Goal: Use online tool/utility: Utilize a website feature to perform a specific function

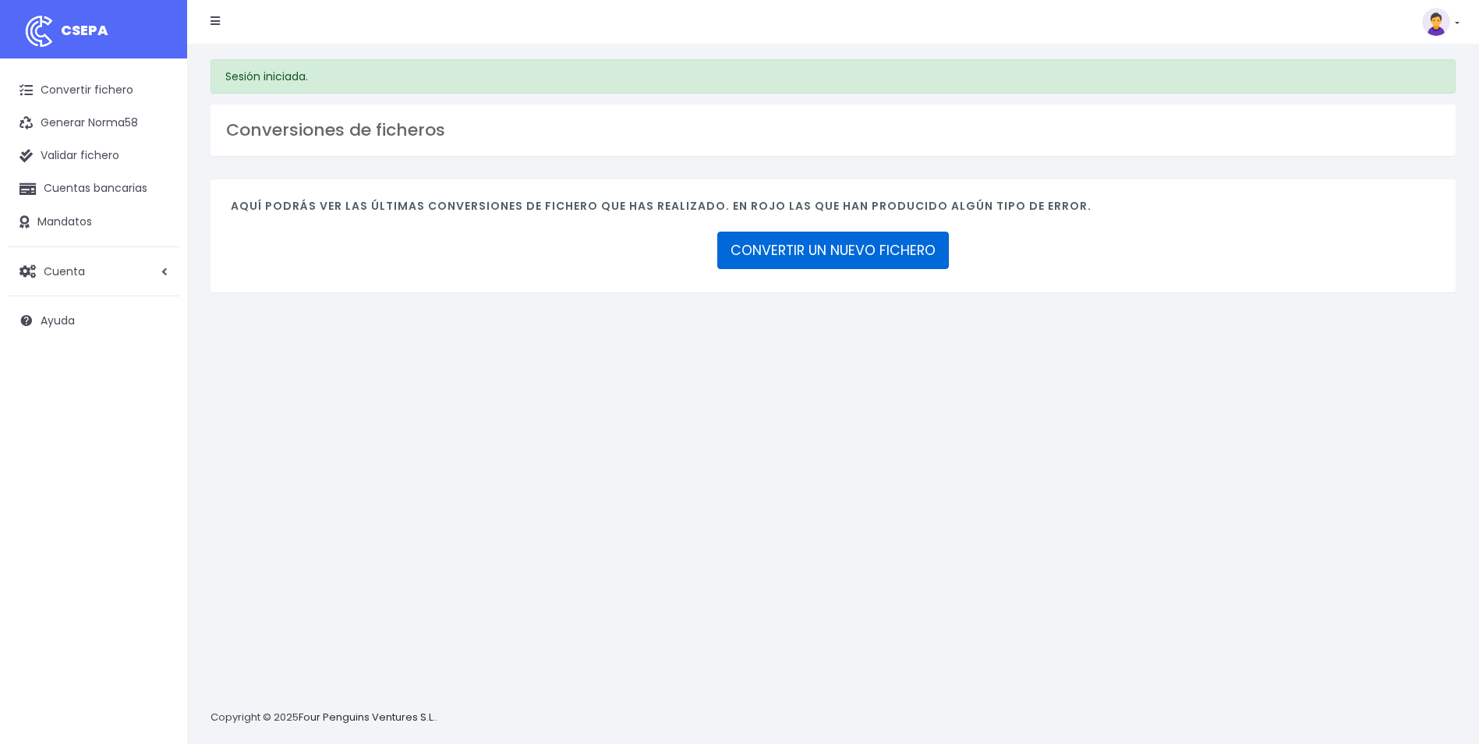
click at [842, 255] on link "CONVERTIR UN NUEVO FICHERO" at bounding box center [833, 250] width 232 height 37
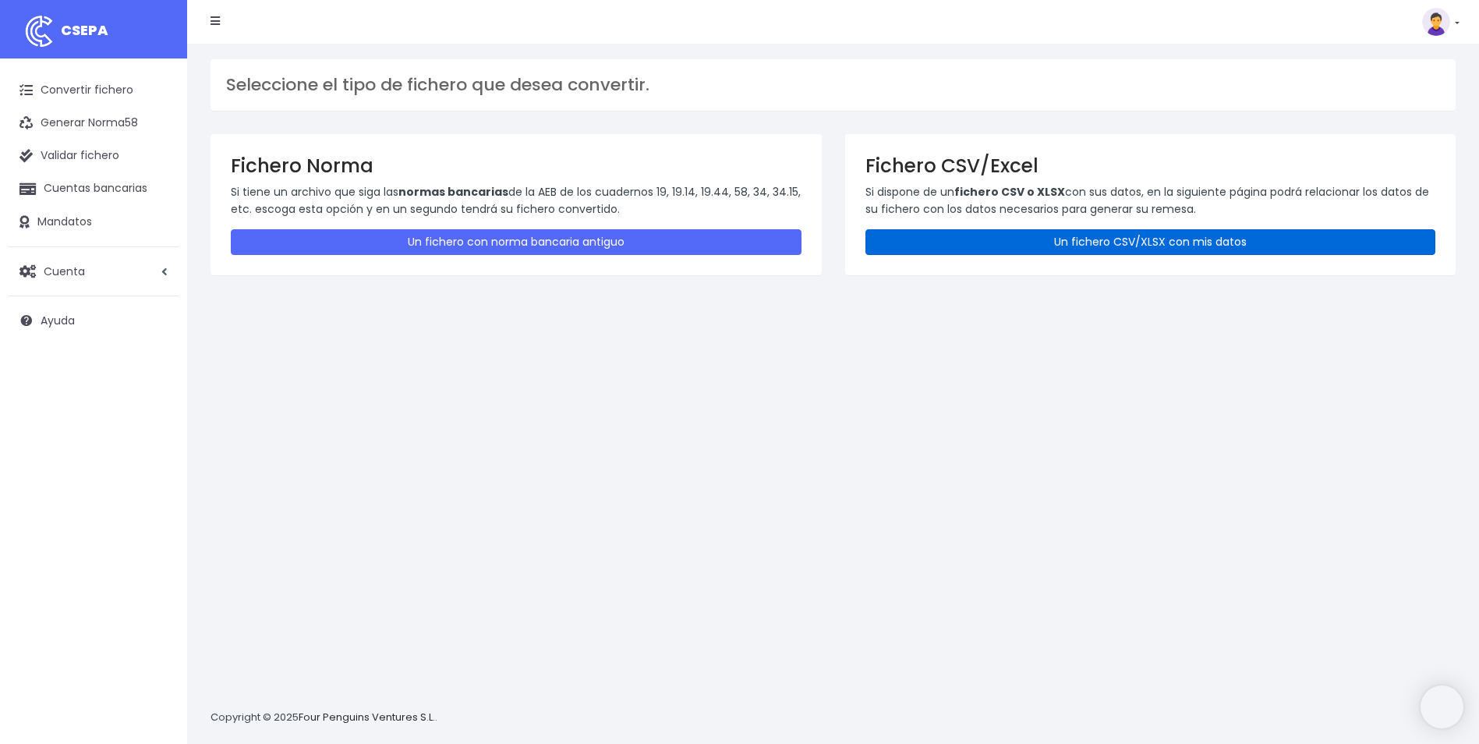
click at [1022, 239] on link "Un fichero CSV/XLSX con mis datos" at bounding box center [1150, 242] width 571 height 26
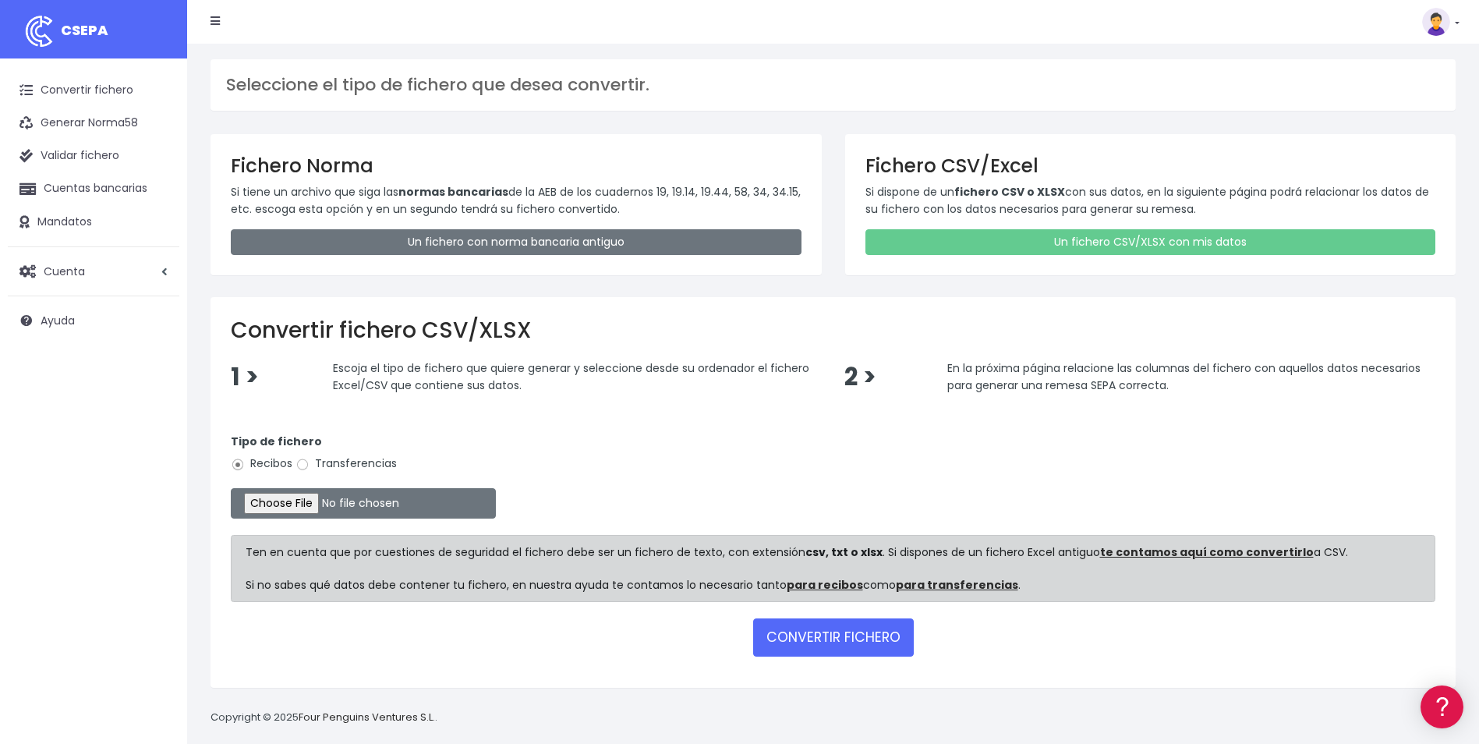
click at [326, 459] on label "Transferencias" at bounding box center [345, 463] width 101 height 16
click at [310, 459] on input "Transferencias" at bounding box center [302, 465] width 14 height 14
radio input "true"
click at [303, 504] on input "file" at bounding box center [363, 503] width 265 height 30
type input "C:\fakepath\REEMBOLSOS 0554 W2M 6120,06.csv"
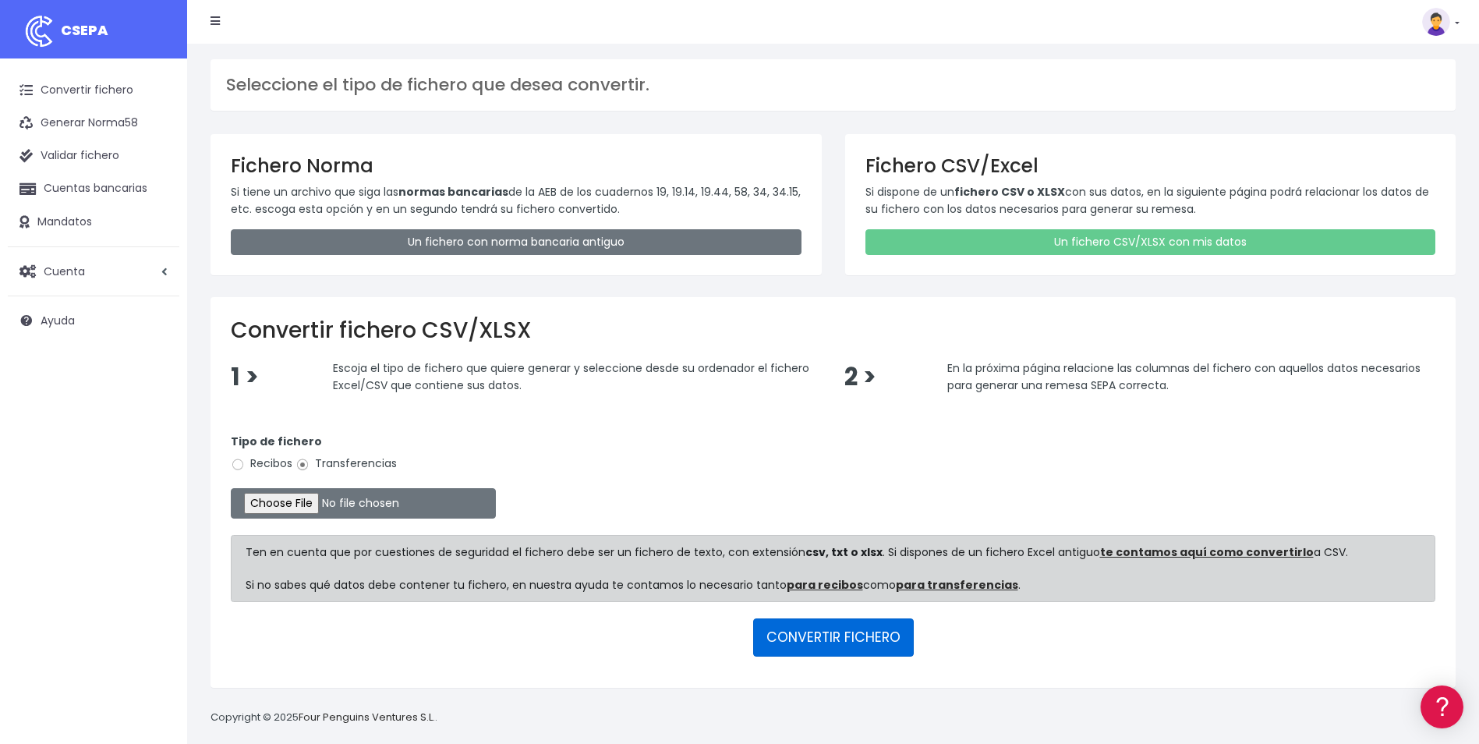
click at [837, 643] on button "CONVERTIR FICHERO" at bounding box center [833, 636] width 161 height 37
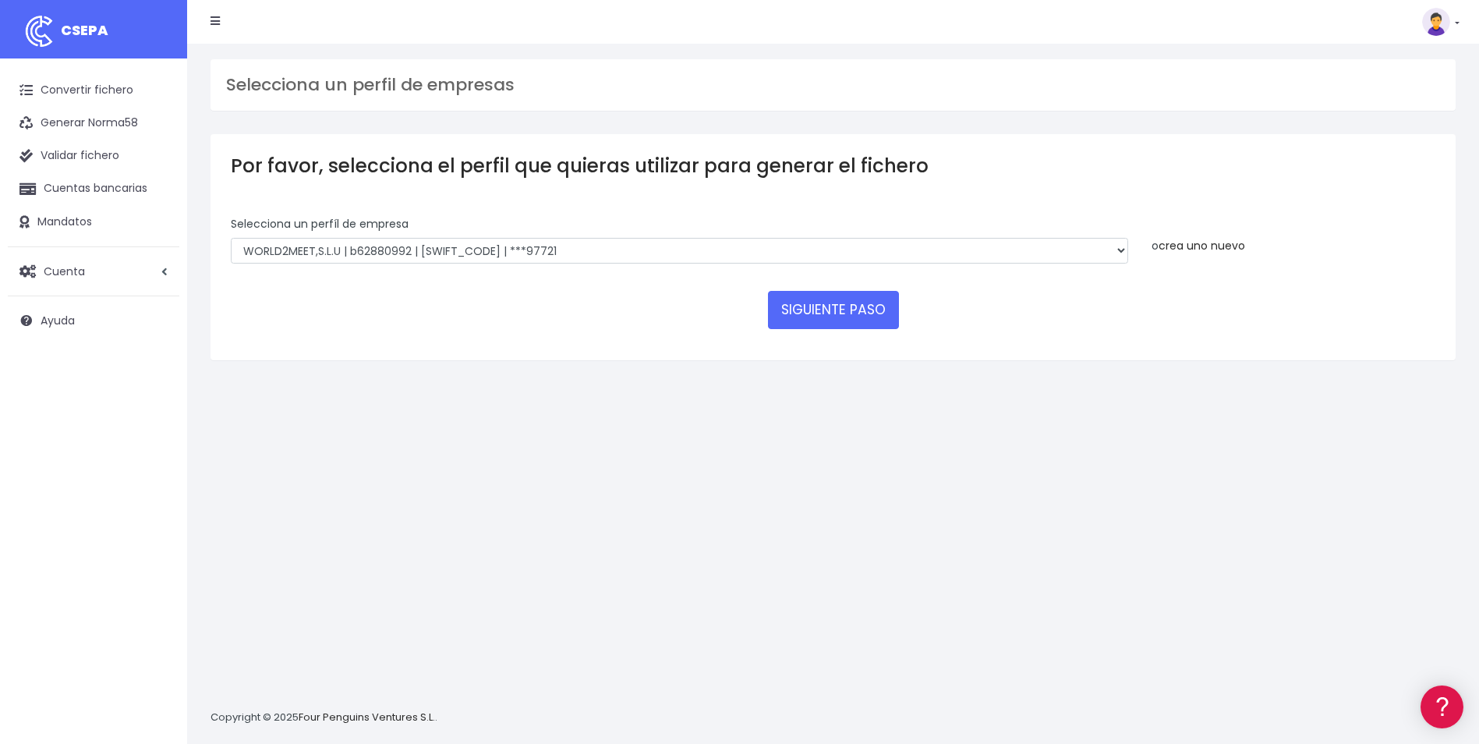
click at [1186, 245] on link "crea uno nuevo" at bounding box center [1202, 246] width 87 height 16
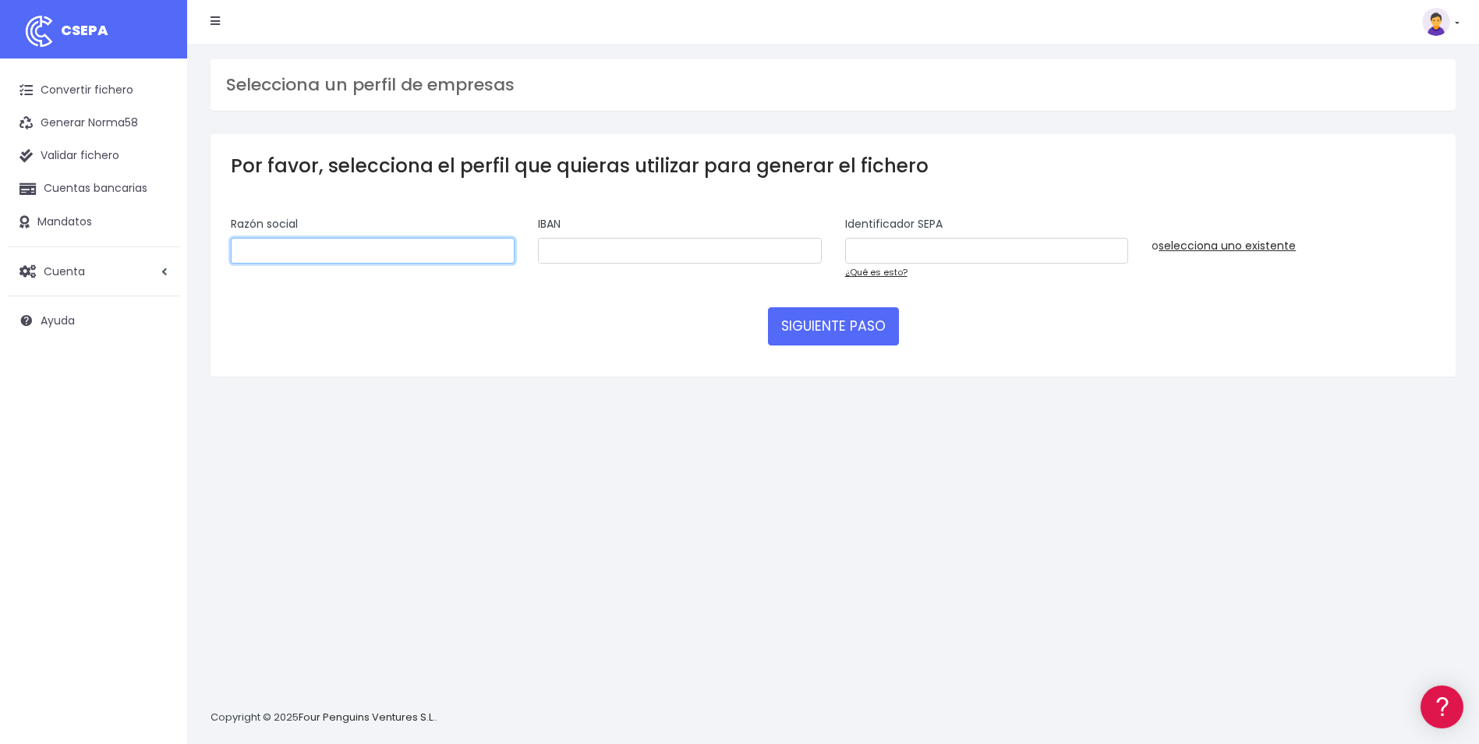
click at [495, 250] on input "text" at bounding box center [373, 251] width 284 height 27
type input "VIAJES W2M"
click at [596, 260] on input "text" at bounding box center [680, 251] width 284 height 27
paste input "ES9300815138680001267827"
type input "ES9300815138680001267827"
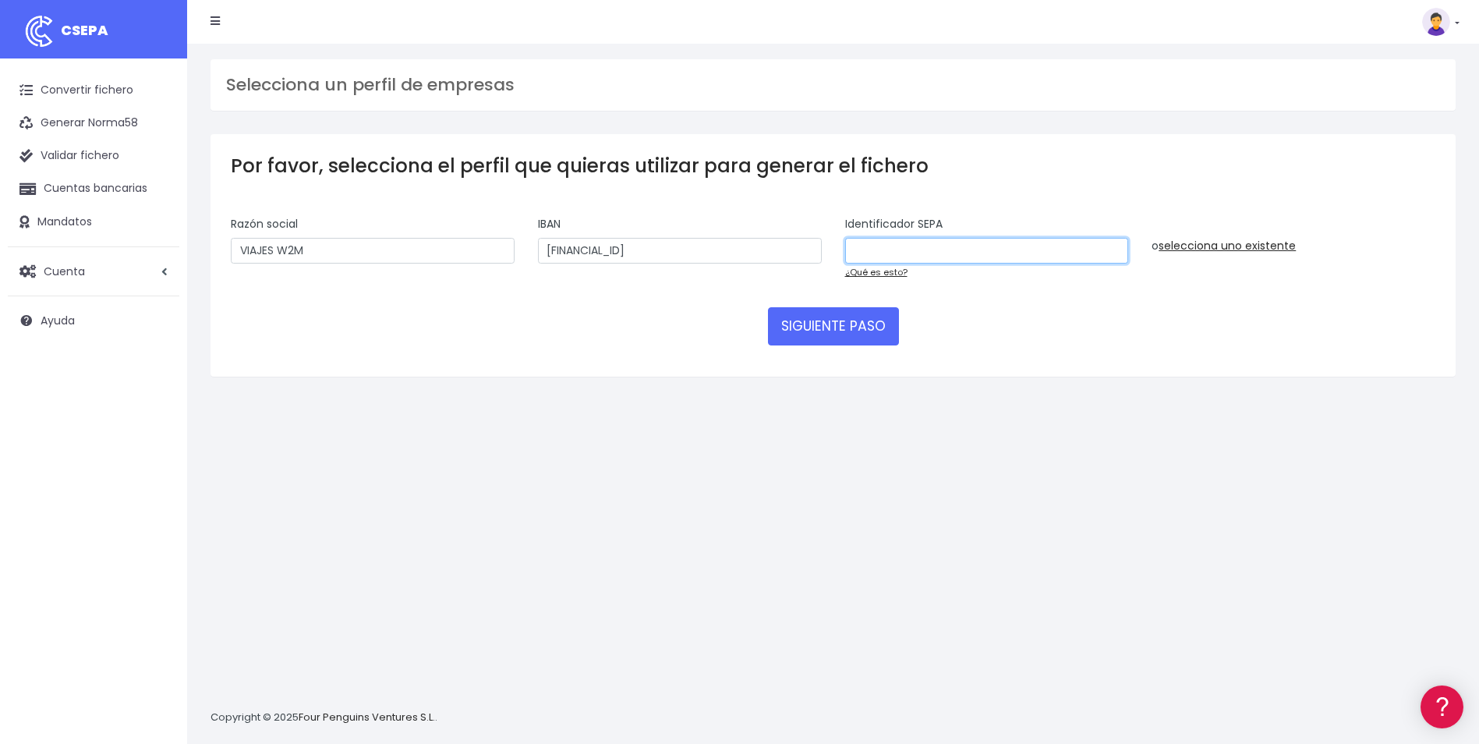
click at [908, 240] on input "text" at bounding box center [987, 251] width 284 height 27
paste input "A48115638"
type input "A48115638"
click at [844, 326] on button "SIGUIENTE PASO" at bounding box center [833, 325] width 131 height 37
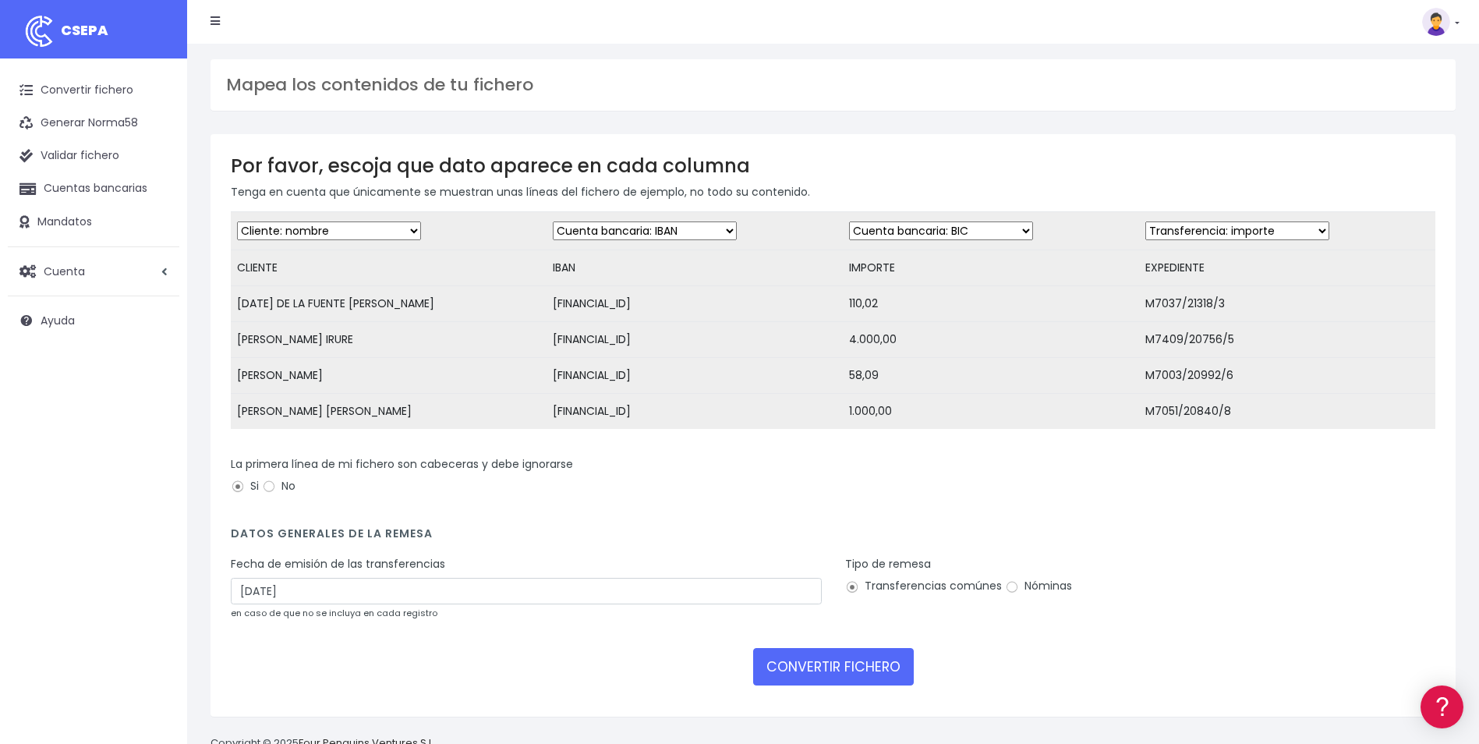
click at [975, 235] on select "Desechar campo Cliente: nombre Cliente: DNI Cliente: Email Cliente: referencia …" at bounding box center [941, 230] width 184 height 19
select select "amount"
click at [849, 221] on select "Desechar campo Cliente: nombre Cliente: DNI Cliente: Email Cliente: referencia …" at bounding box center [941, 230] width 184 height 19
click at [1220, 239] on select "Desechar campo Cliente: nombre Cliente: DNI Cliente: Email Cliente: referencia …" at bounding box center [1237, 230] width 184 height 19
select select "description"
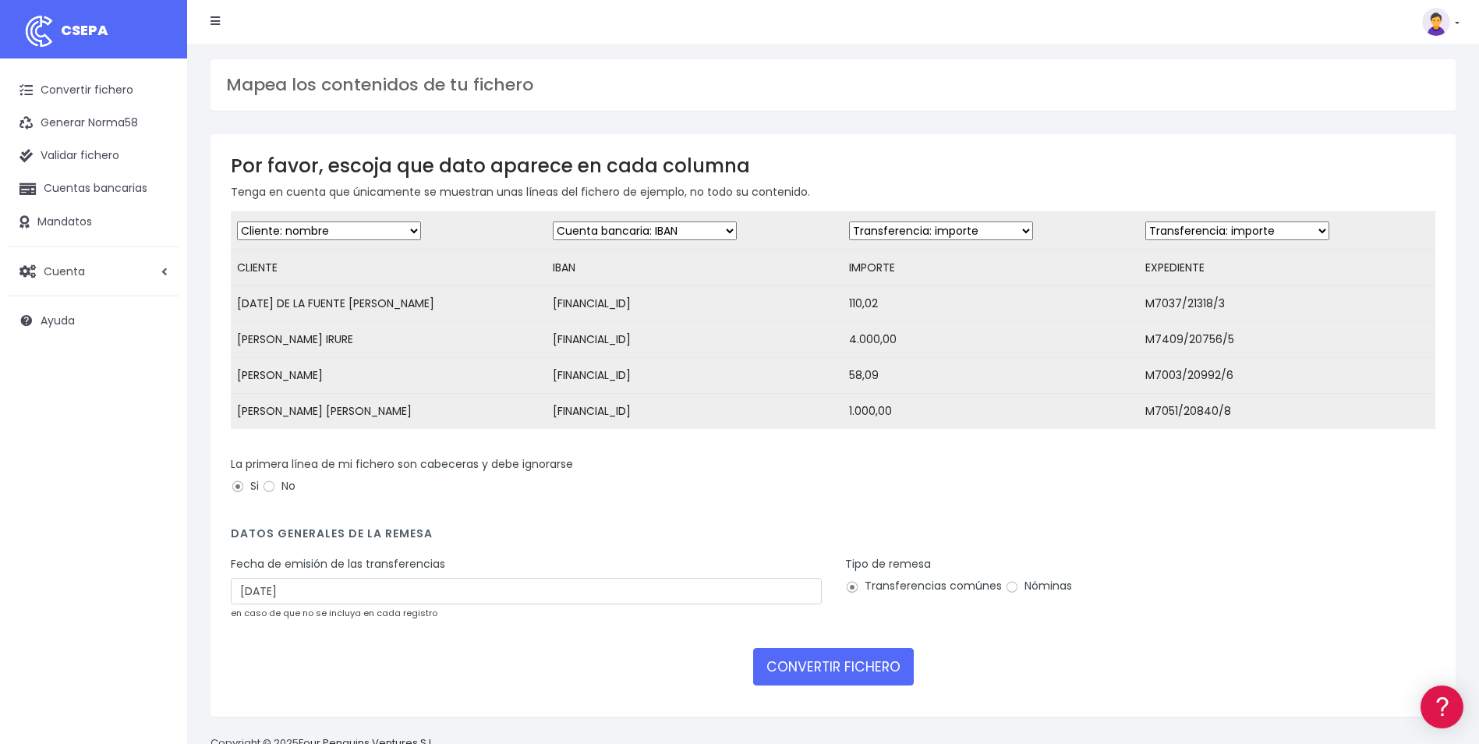
click at [1145, 221] on select "Desechar campo Cliente: nombre Cliente: DNI Cliente: Email Cliente: referencia …" at bounding box center [1237, 230] width 184 height 19
click at [1088, 500] on div "La primera línea de mi fichero son cabeceras y debe ignorarse Si No" at bounding box center [833, 478] width 1205 height 44
click at [387, 600] on input "21/08/2025" at bounding box center [526, 591] width 591 height 27
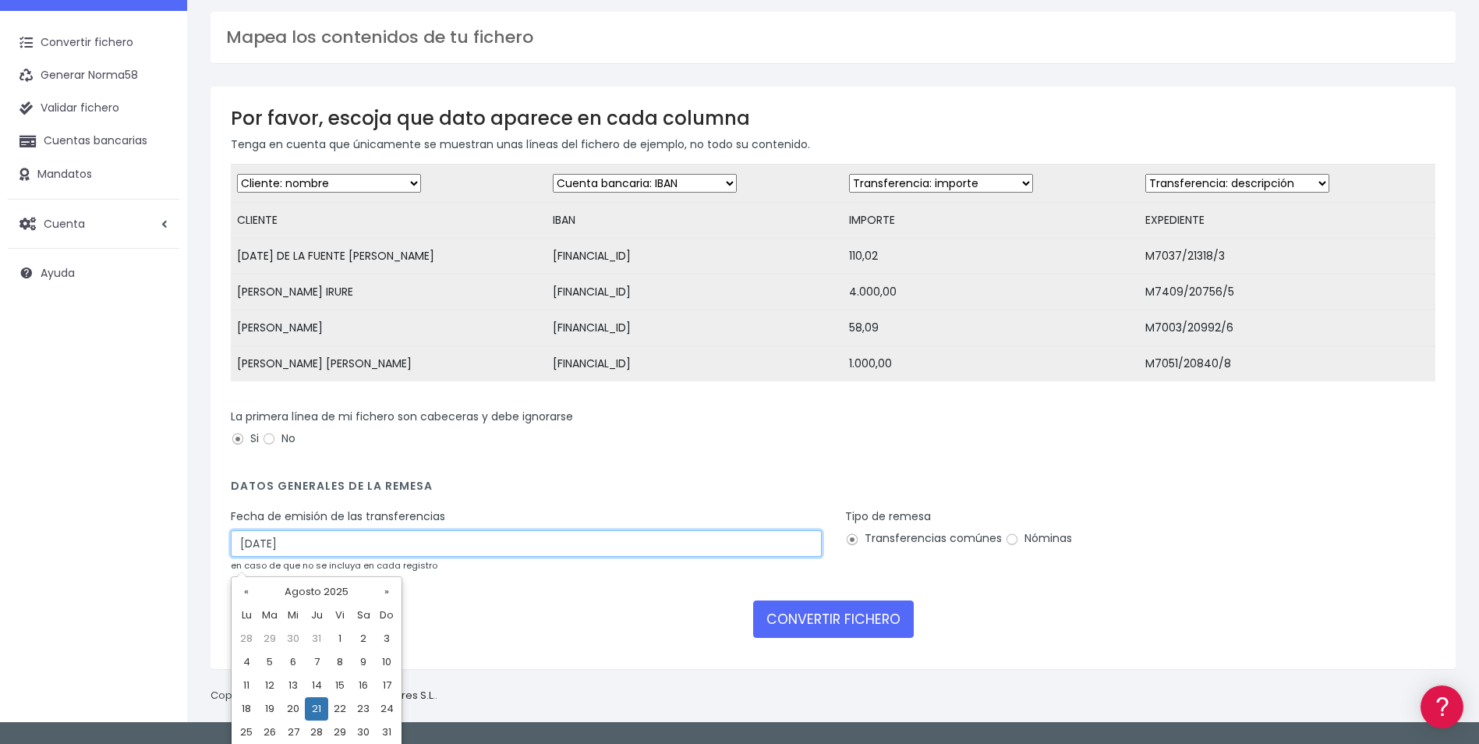
scroll to position [75, 0]
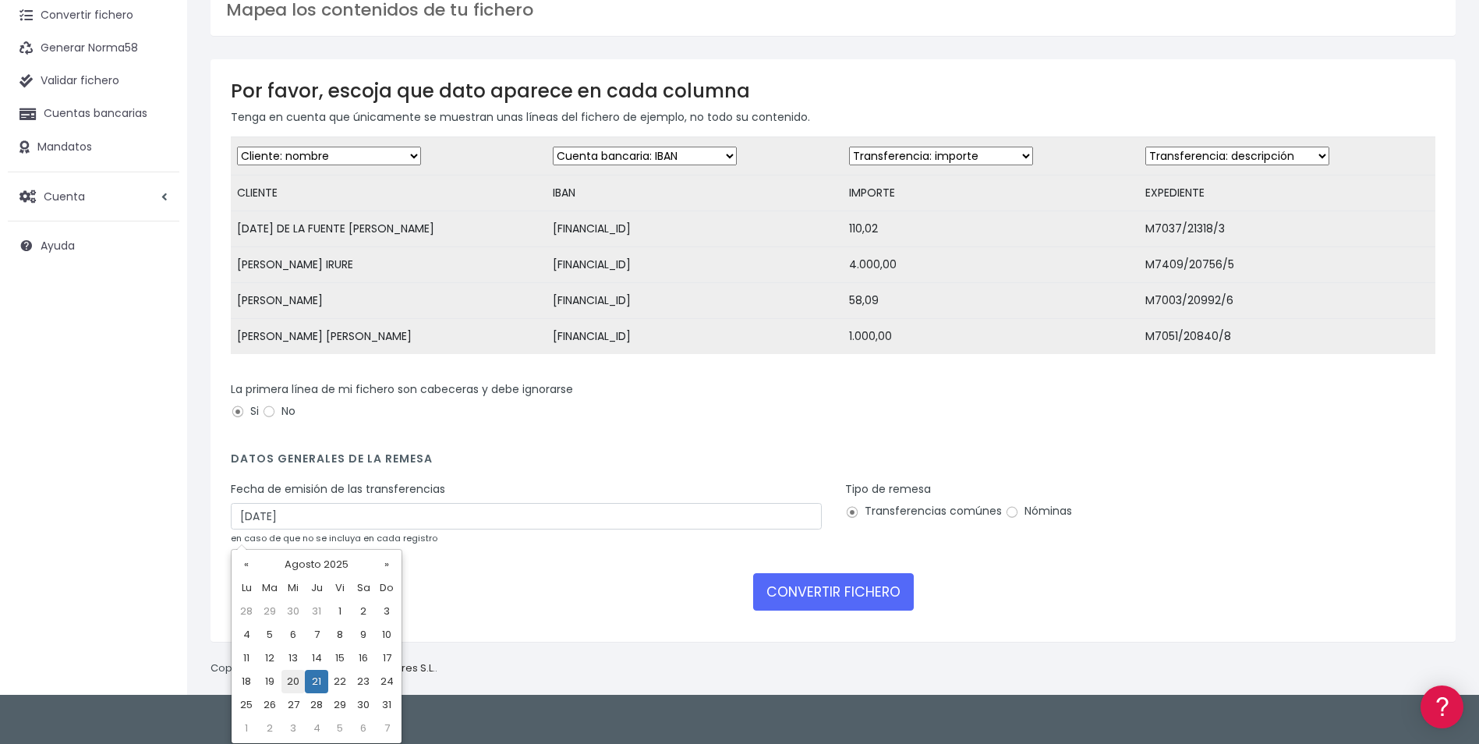
click at [292, 687] on td "20" at bounding box center [292, 681] width 23 height 23
type input "20/08/2025"
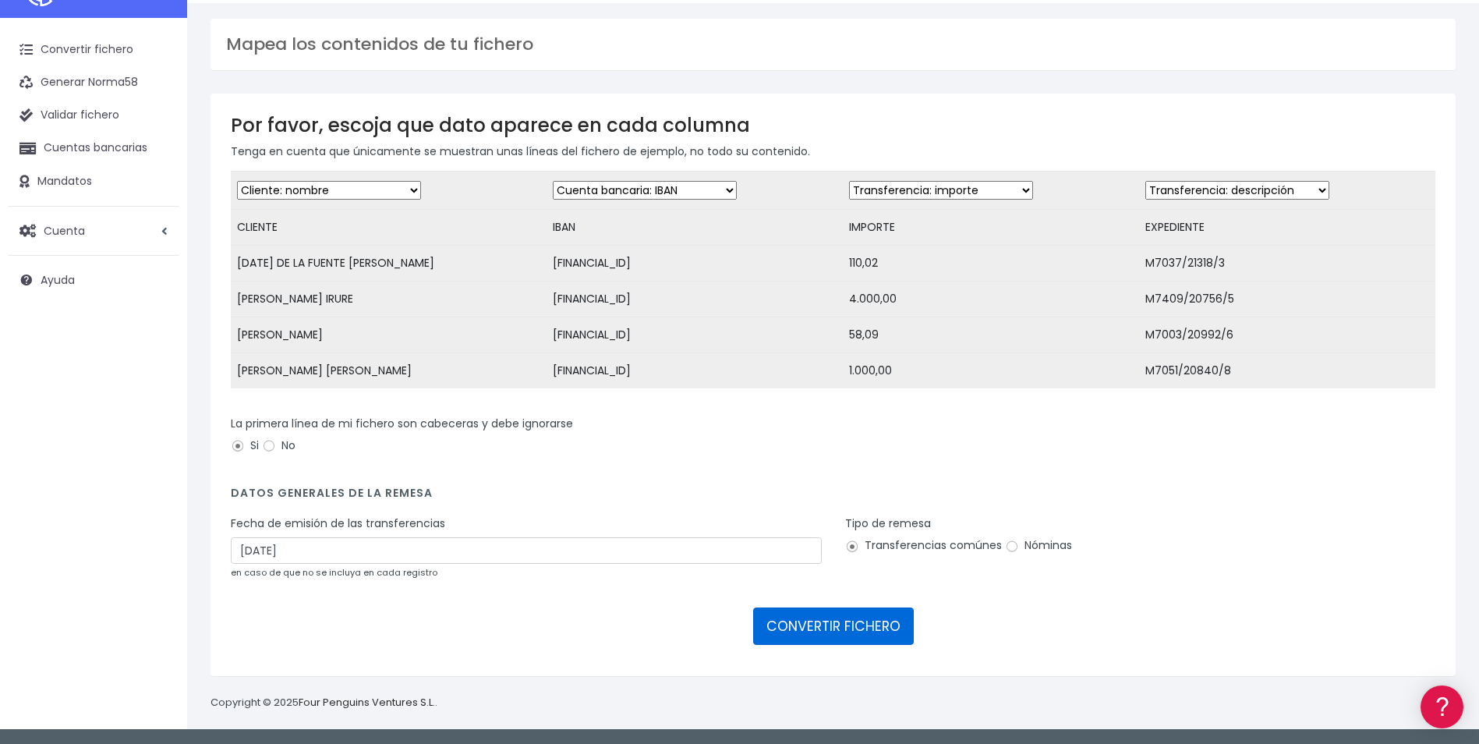
click at [852, 630] on button "CONVERTIR FICHERO" at bounding box center [833, 625] width 161 height 37
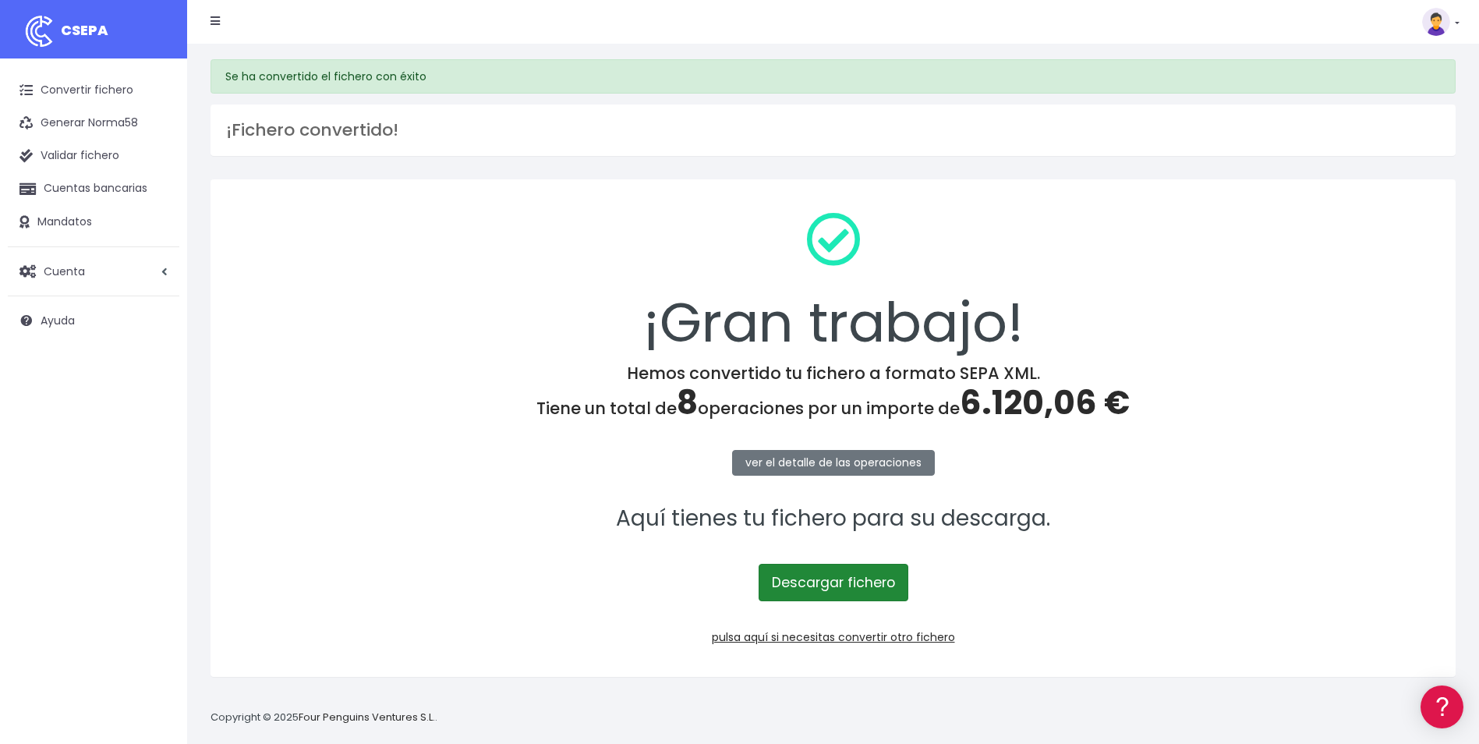
click at [864, 582] on link "Descargar fichero" at bounding box center [834, 582] width 150 height 37
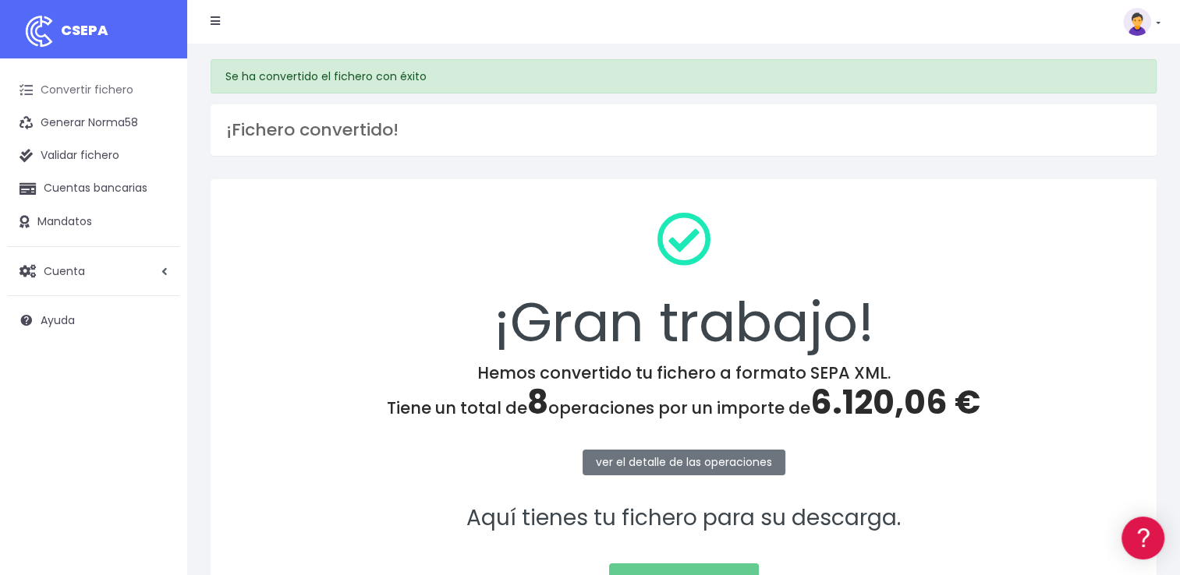
click at [114, 97] on link "Convertir fichero" at bounding box center [94, 90] width 172 height 33
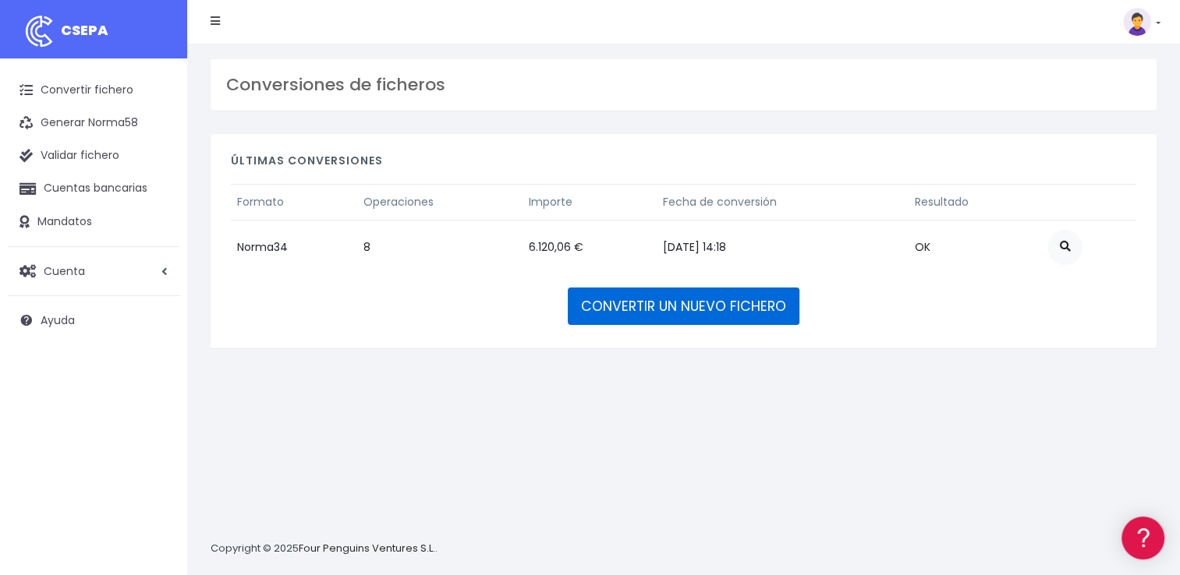
click at [680, 310] on link "CONVERTIR UN NUEVO FICHERO" at bounding box center [684, 306] width 232 height 37
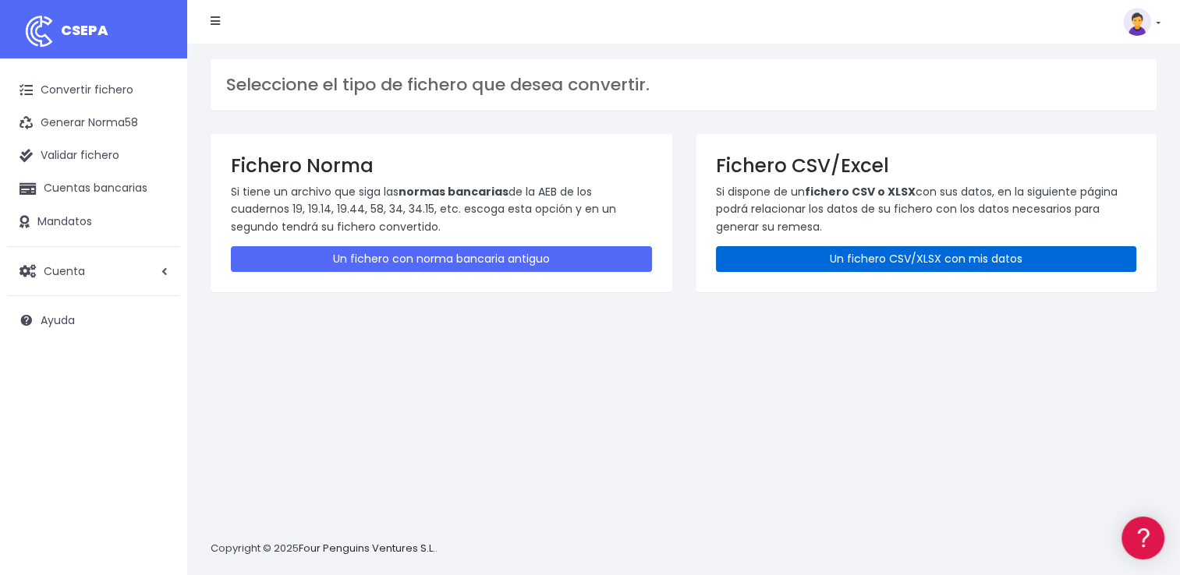
click at [873, 262] on link "Un fichero CSV/XLSX con mis datos" at bounding box center [926, 259] width 421 height 26
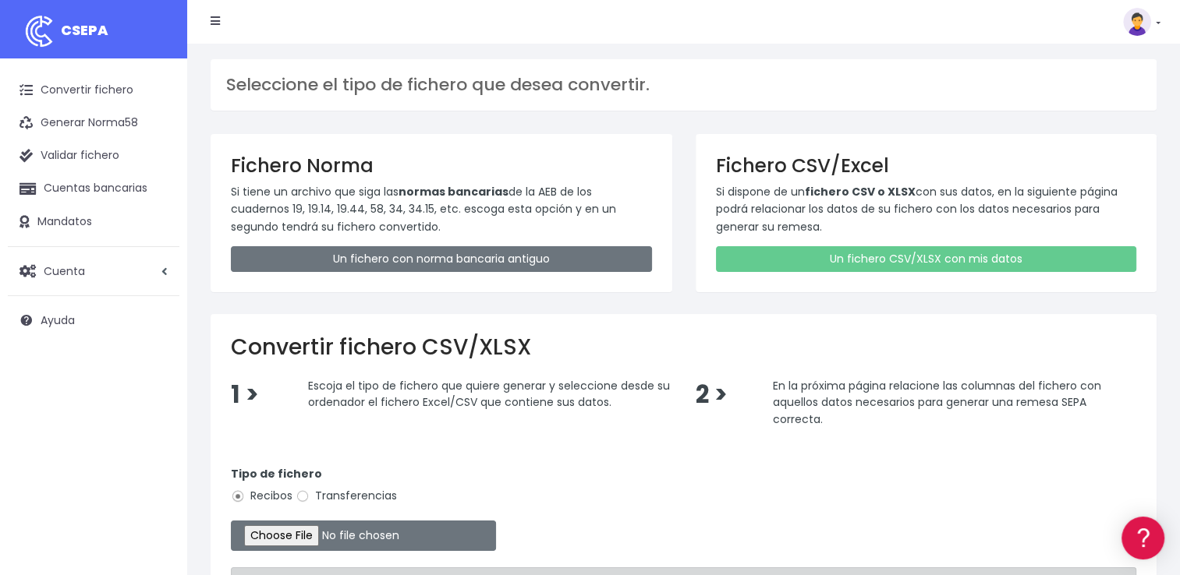
click at [358, 497] on label "Transferencias" at bounding box center [345, 496] width 101 height 16
click at [310, 497] on input "Transferencias" at bounding box center [302, 497] width 14 height 14
radio input "true"
click at [324, 533] on input "file" at bounding box center [363, 536] width 265 height 30
type input "C:\fakepath\REEMBOLSOS 0535 W2M CORPORATE 34144,45.csv"
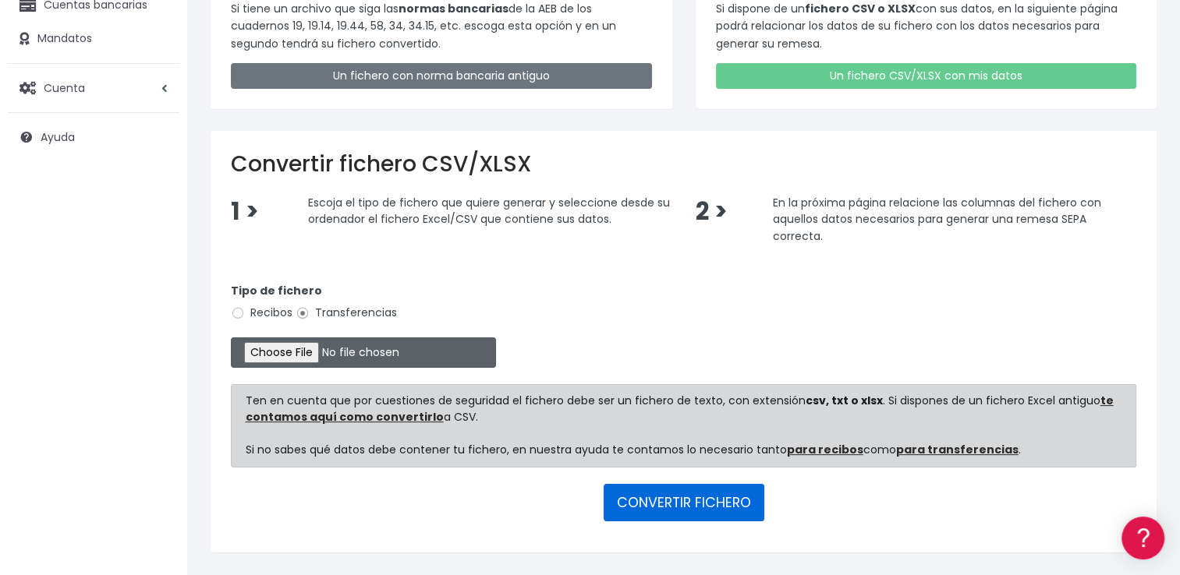
scroll to position [225, 0]
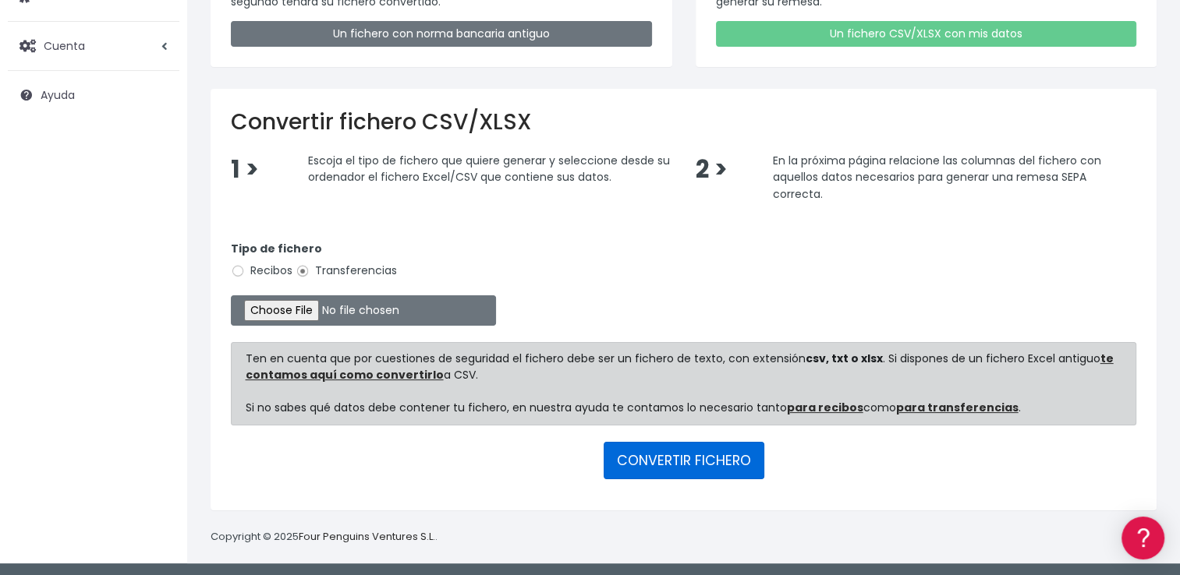
click at [657, 452] on button "CONVERTIR FICHERO" at bounding box center [683, 460] width 161 height 37
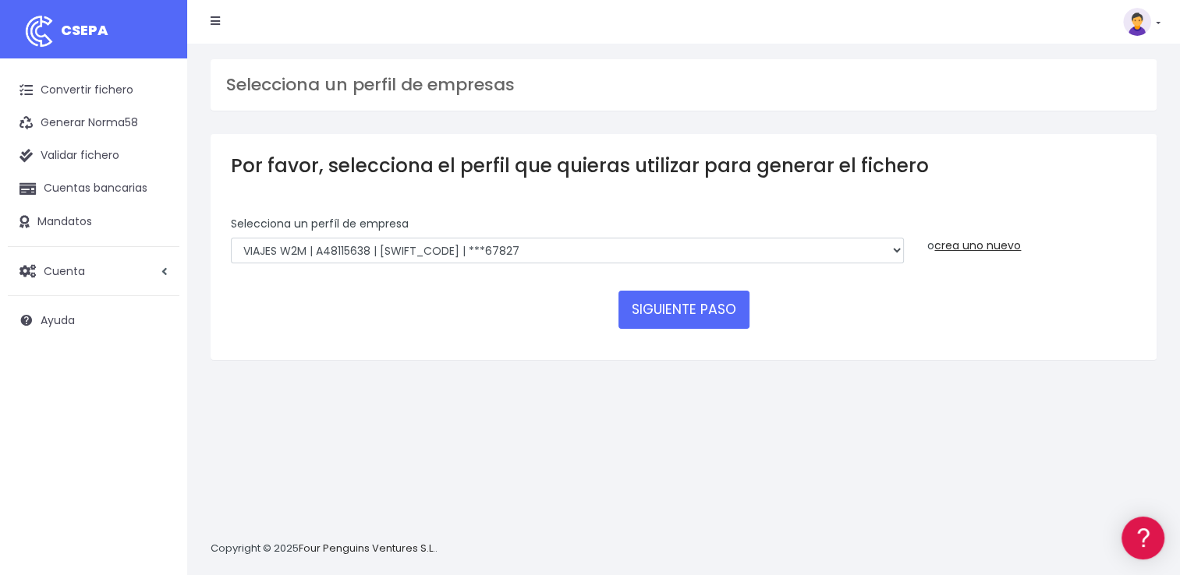
click at [904, 250] on div "Selecciona un perfíl de empresa WORLD2MEET,S.L.U | b62880992 | [SWIFT_CODE] | *…" at bounding box center [567, 245] width 696 height 59
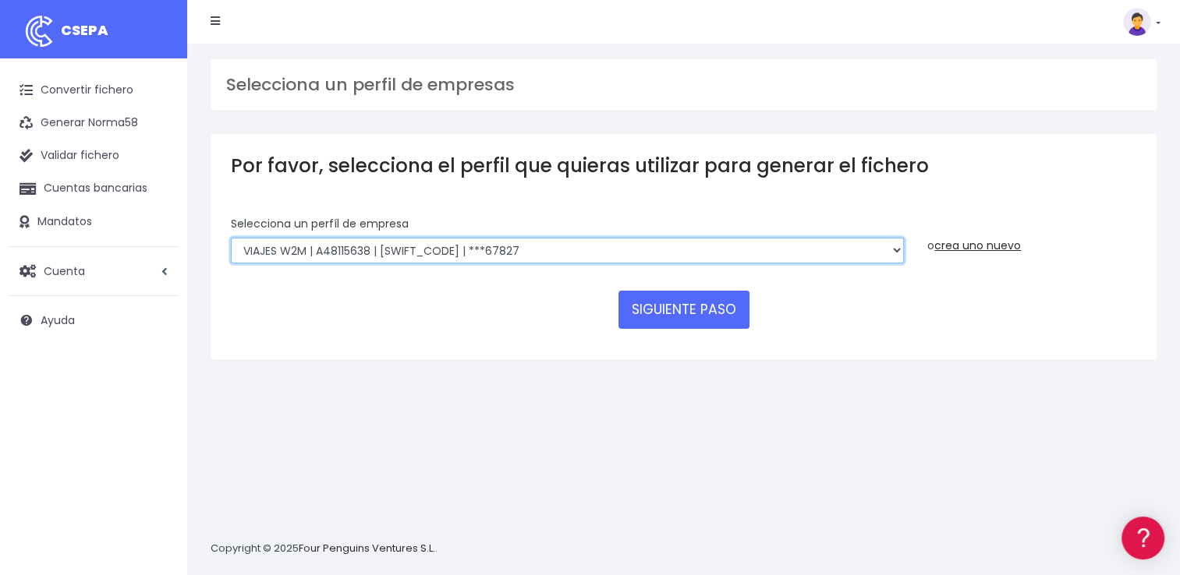
click at [893, 251] on select "WORLD2MEET,S.L.U | b62880992 | [SWIFT_CODE] | ***97721 World 2 Meet SLU | B6288…" at bounding box center [567, 251] width 673 height 27
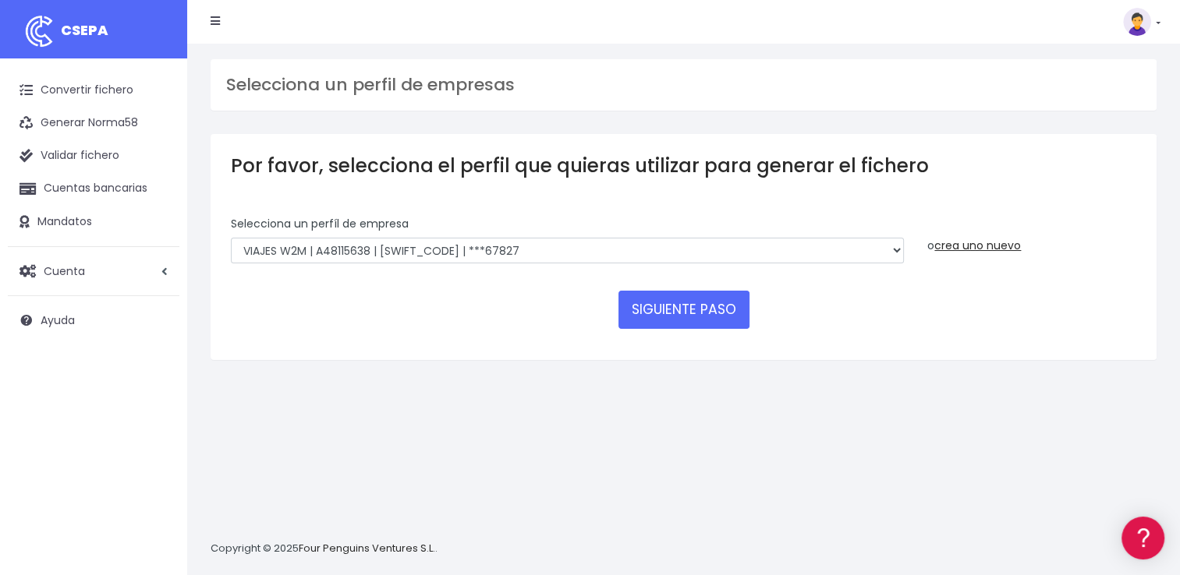
drag, startPoint x: 980, startPoint y: 282, endPoint x: 985, endPoint y: 265, distance: 17.8
click at [980, 282] on form "Selecciona un perfíl de empresa WORLD2MEET,S.L.U | b62880992 | [SWIFT_CODE] | *…" at bounding box center [683, 278] width 905 height 124
click at [982, 245] on link "crea uno nuevo" at bounding box center [977, 246] width 87 height 16
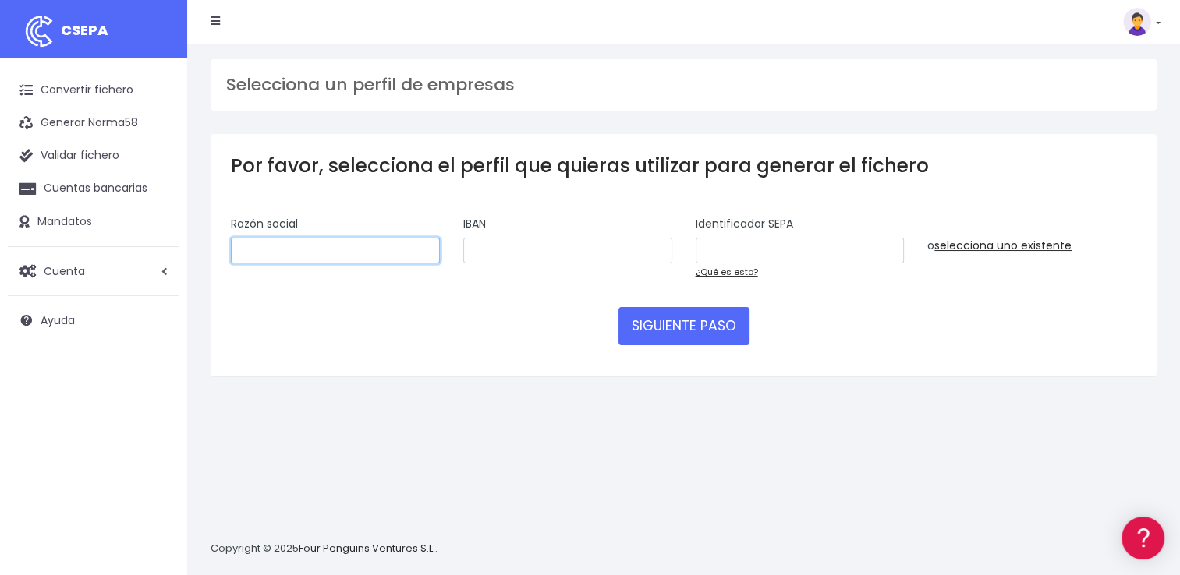
click at [373, 246] on input "text" at bounding box center [335, 251] width 209 height 27
type input "W2M CORPORATE"
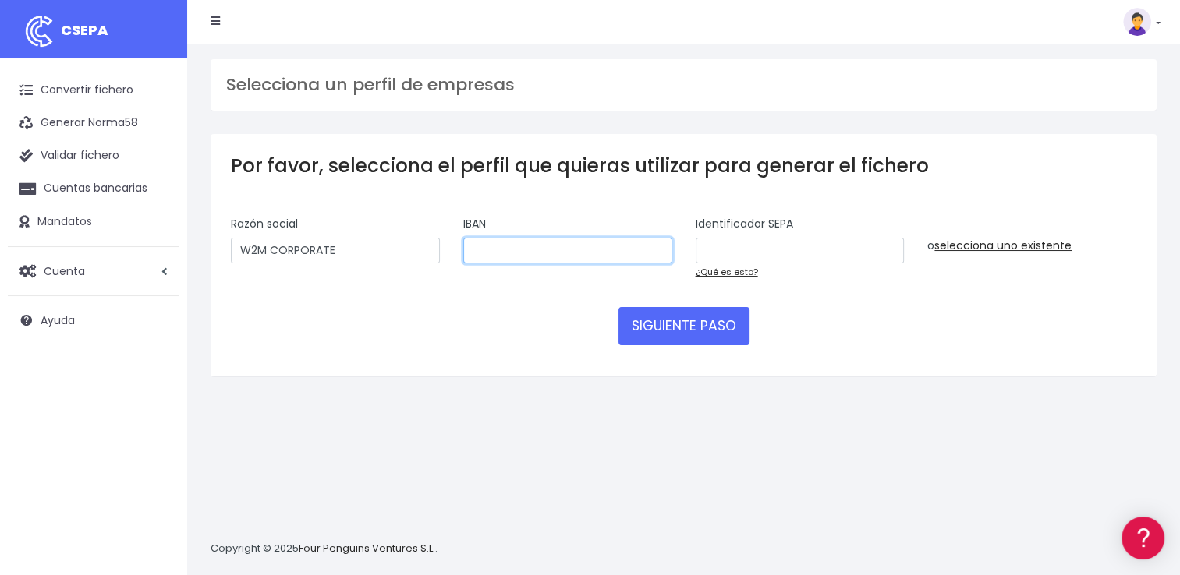
click at [480, 242] on input "text" at bounding box center [567, 251] width 209 height 27
paste input "[FINANCIAL_ID]"
type input "[FINANCIAL_ID]"
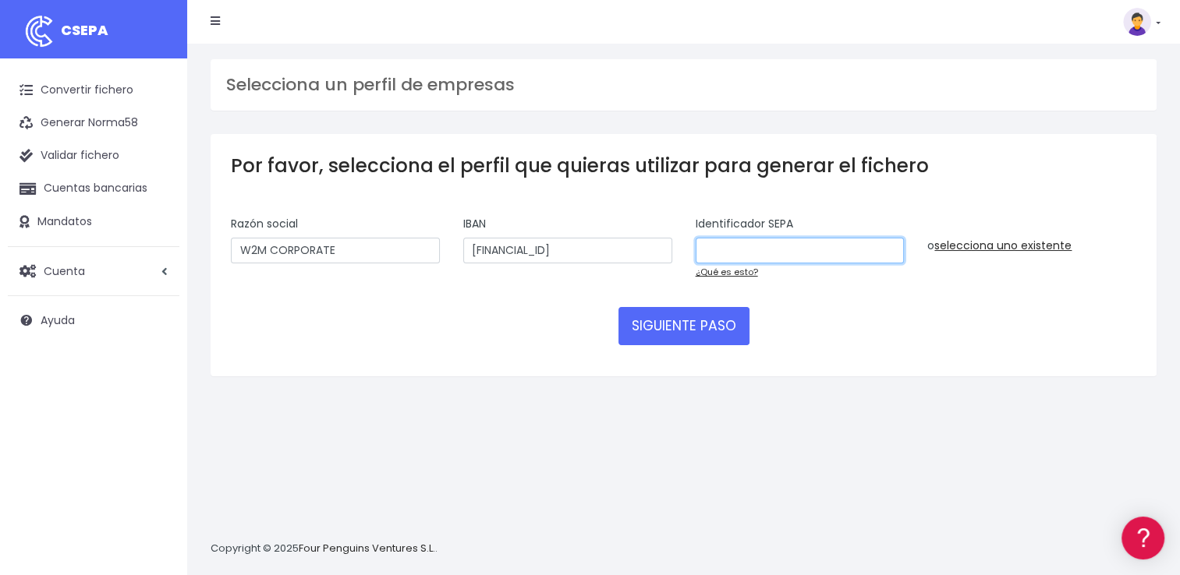
click at [724, 249] on input "text" at bounding box center [799, 251] width 209 height 27
paste input "B01694579"
type input "B01694579"
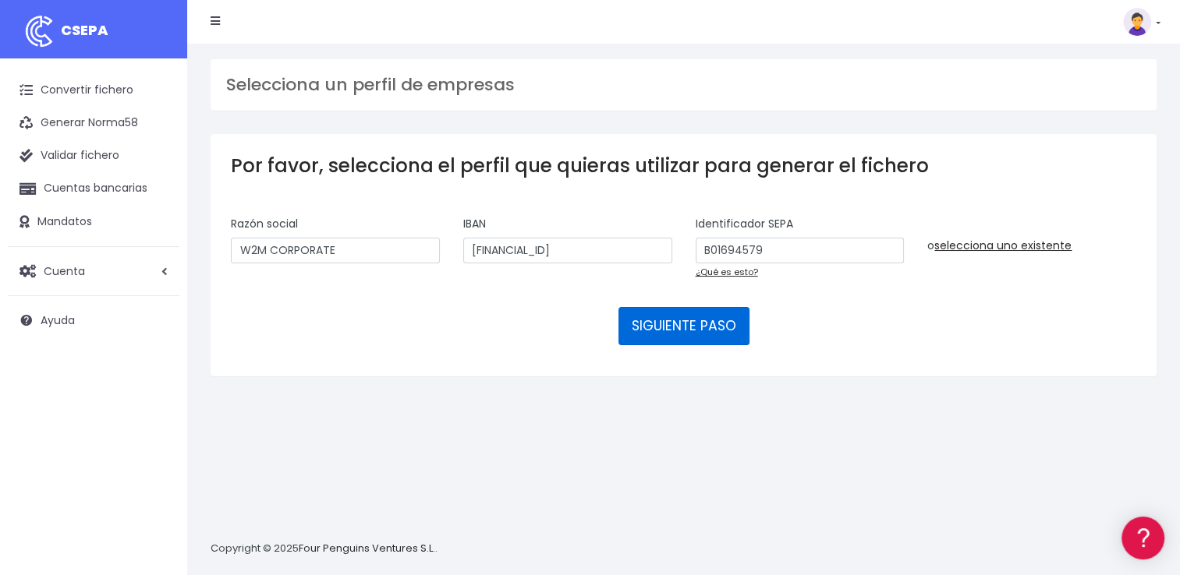
click at [687, 320] on button "SIGUIENTE PASO" at bounding box center [683, 325] width 131 height 37
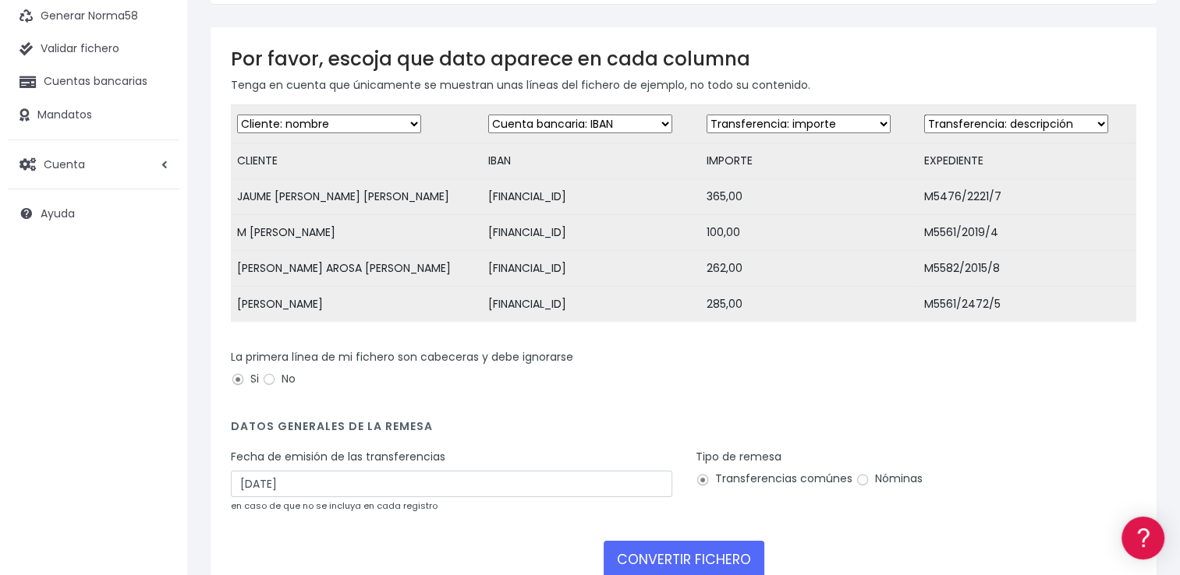
scroll to position [156, 0]
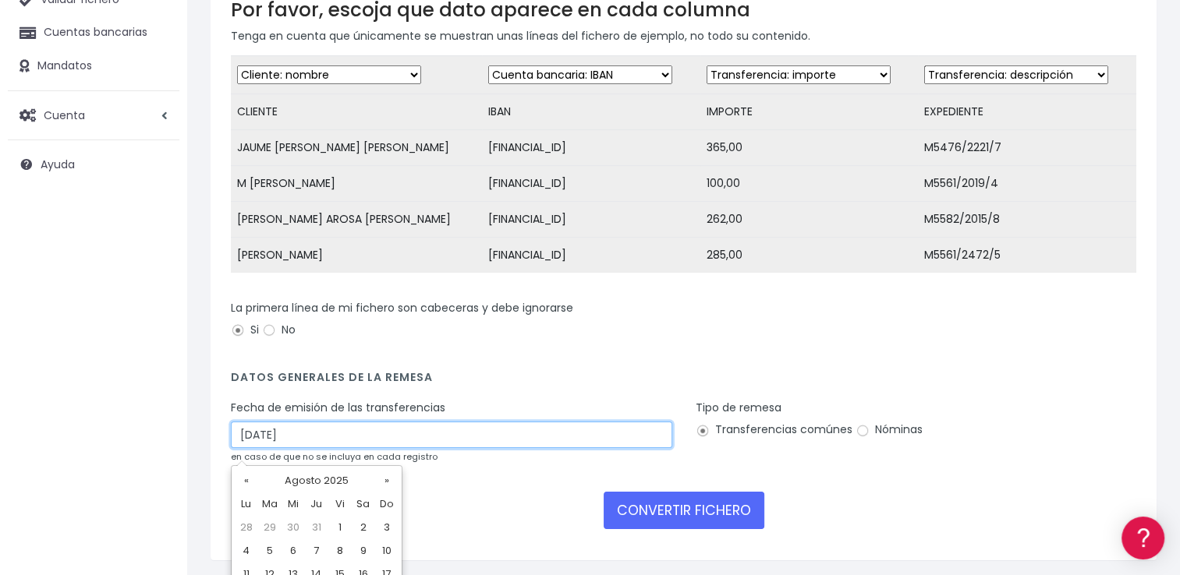
click at [388, 441] on input "[DATE]" at bounding box center [451, 435] width 441 height 27
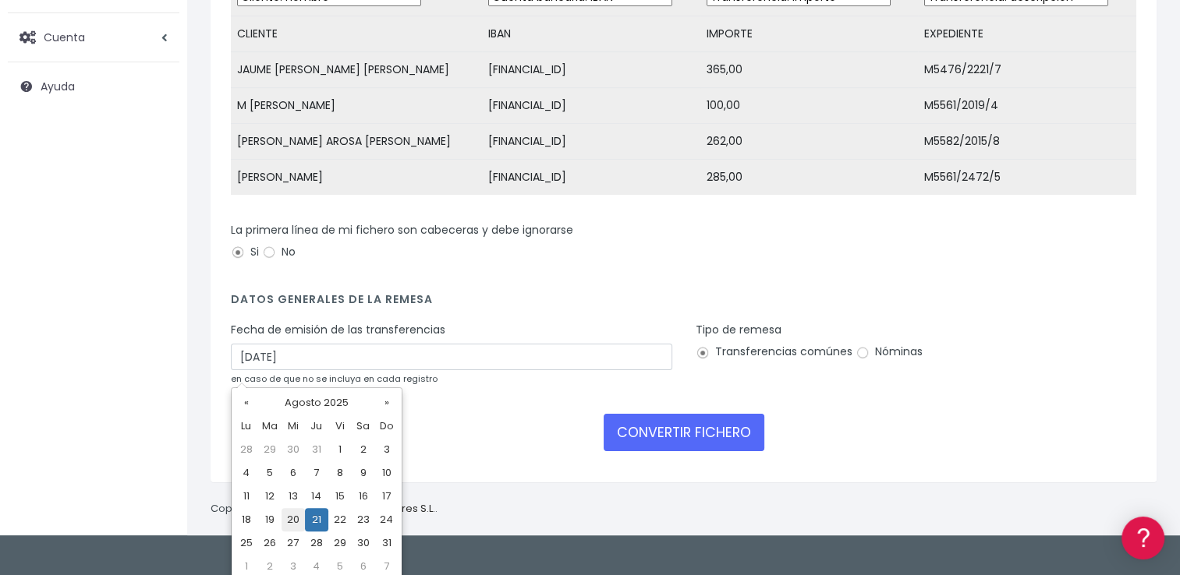
click at [284, 523] on td "20" at bounding box center [292, 519] width 23 height 23
type input "20/08/2025"
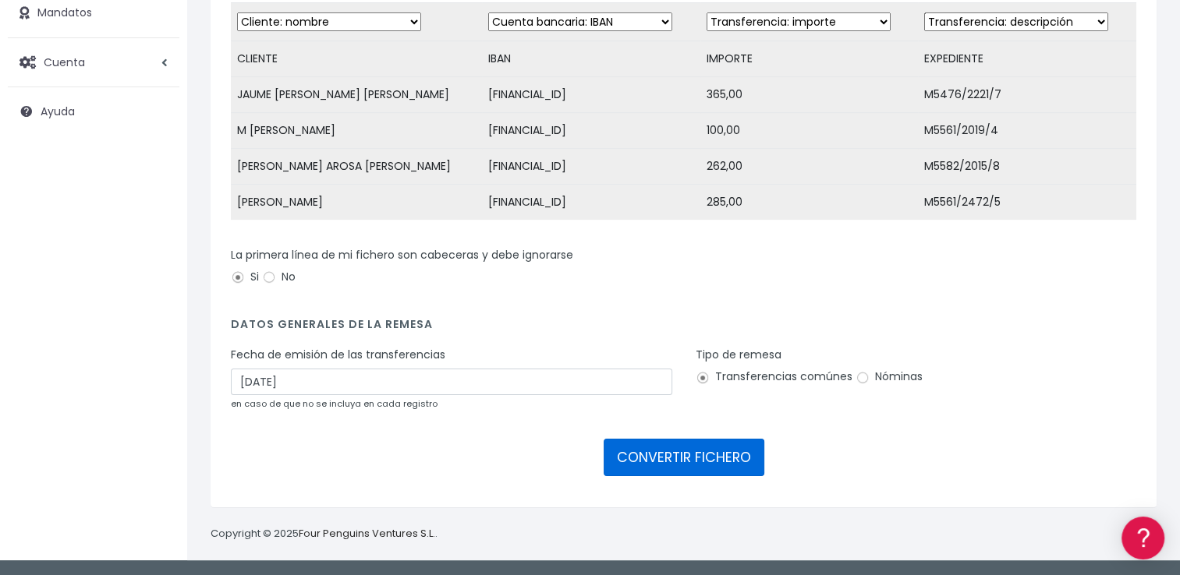
click at [717, 450] on button "CONVERTIR FICHERO" at bounding box center [683, 457] width 161 height 37
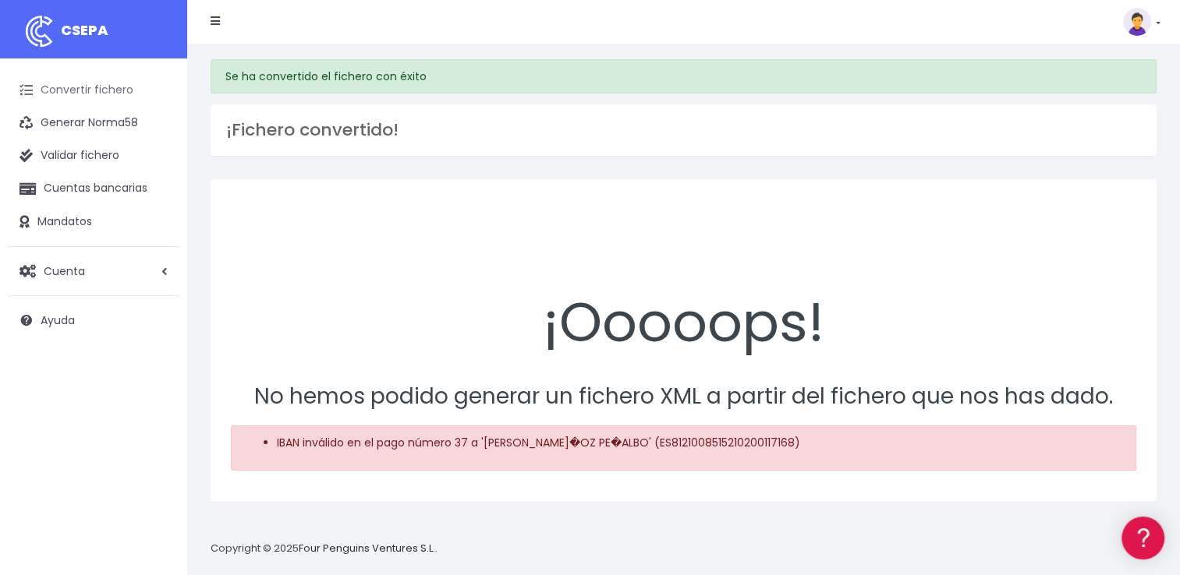
click at [132, 93] on link "Convertir fichero" at bounding box center [94, 90] width 172 height 33
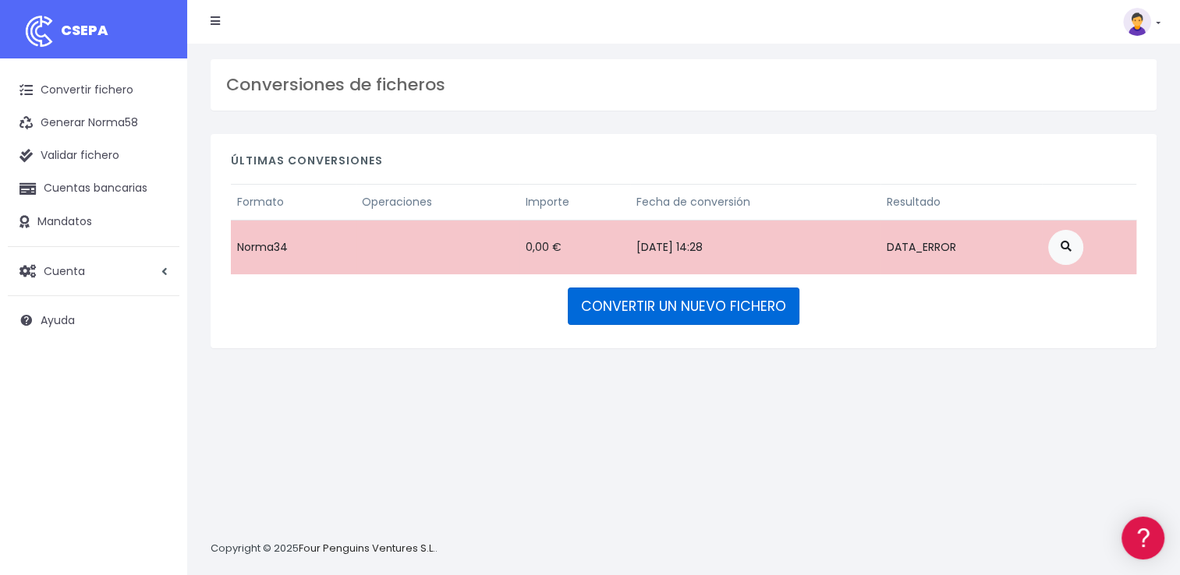
click at [621, 297] on link "CONVERTIR UN NUEVO FICHERO" at bounding box center [684, 306] width 232 height 37
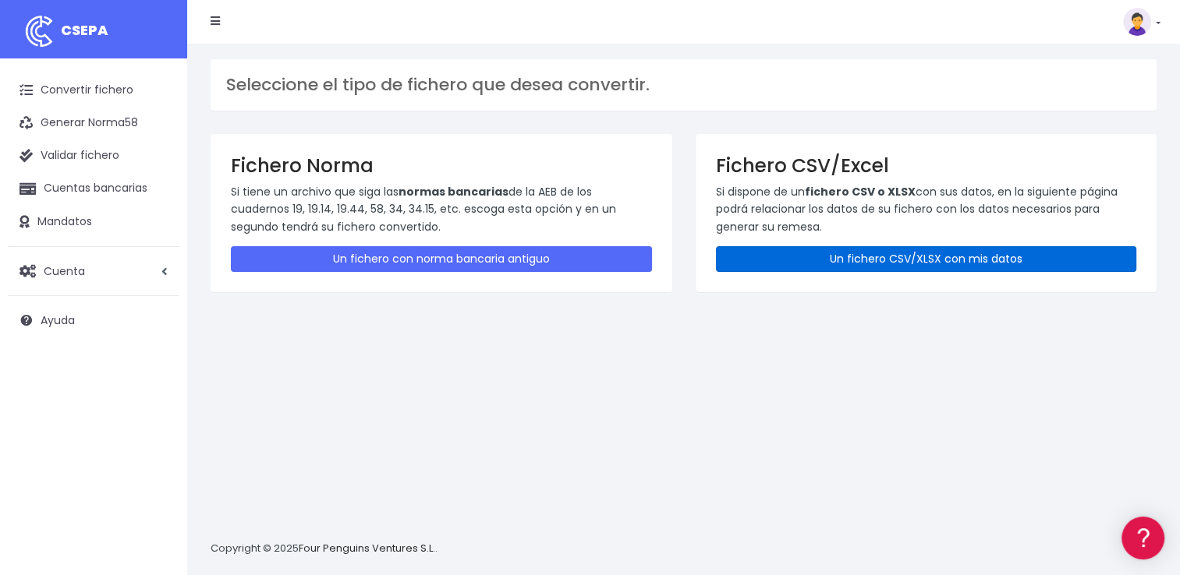
click at [806, 264] on link "Un fichero CSV/XLSX con mis datos" at bounding box center [926, 259] width 421 height 26
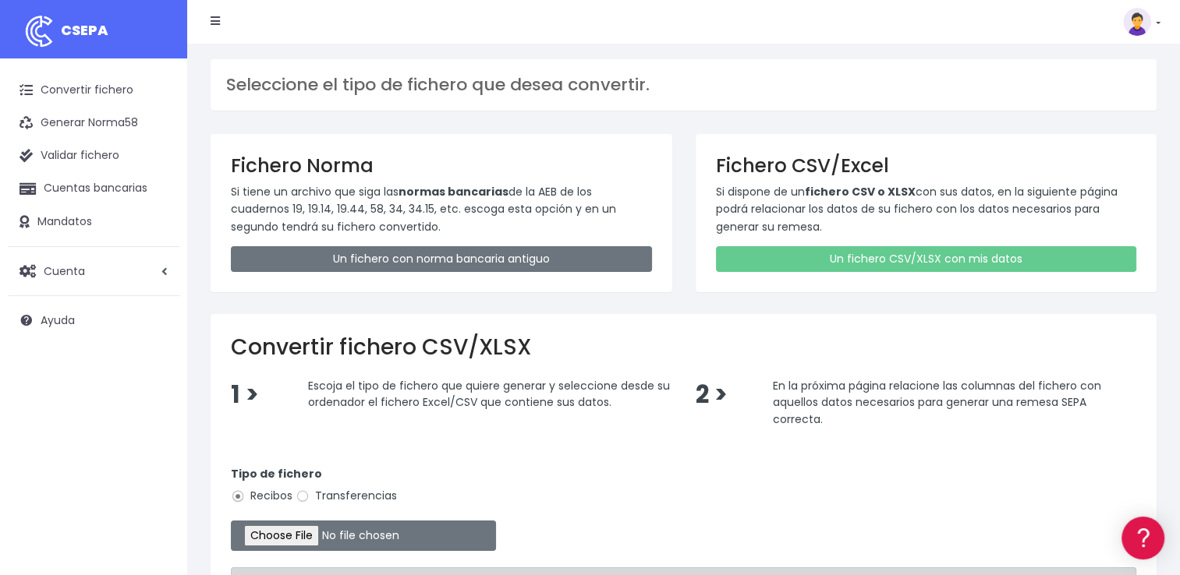
click at [373, 494] on label "Transferencias" at bounding box center [345, 496] width 101 height 16
click at [310, 494] on input "Transferencias" at bounding box center [302, 497] width 14 height 14
radio input "true"
click at [322, 542] on input "file" at bounding box center [363, 536] width 265 height 30
type input "C:\fakepath\REEMBOLSOS 0535 W2M CORPORATE 34144,45.csv"
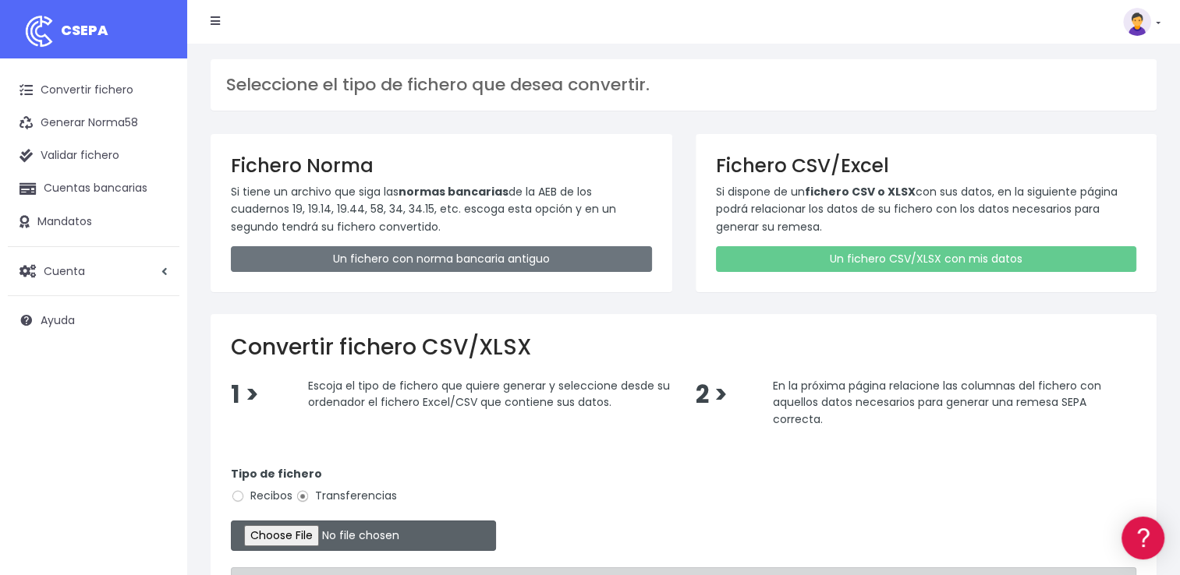
scroll to position [156, 0]
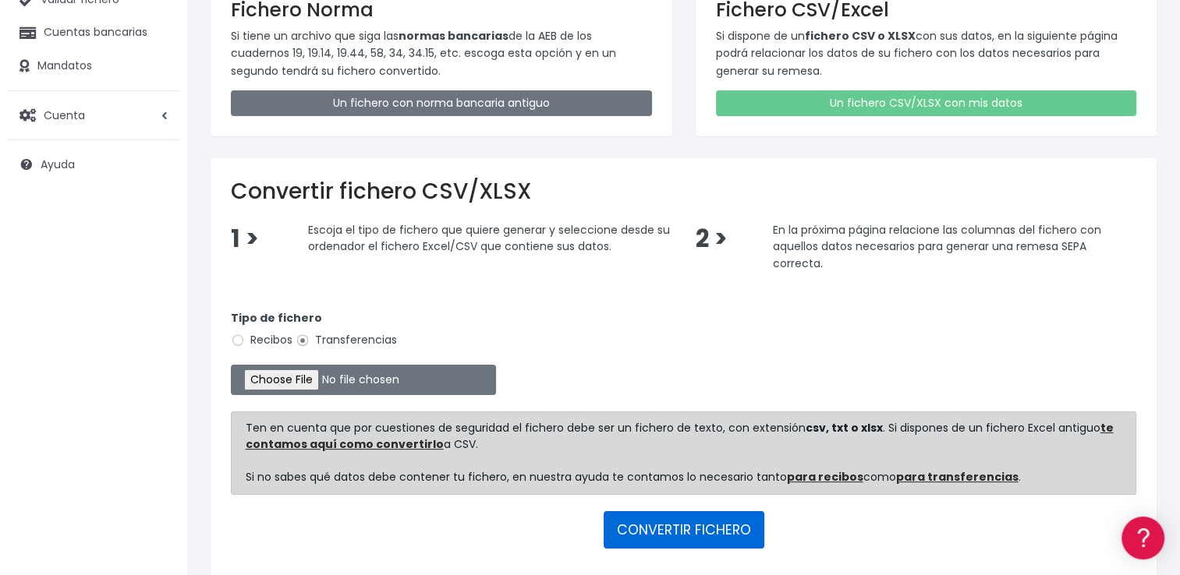
click at [705, 522] on button "CONVERTIR FICHERO" at bounding box center [683, 529] width 161 height 37
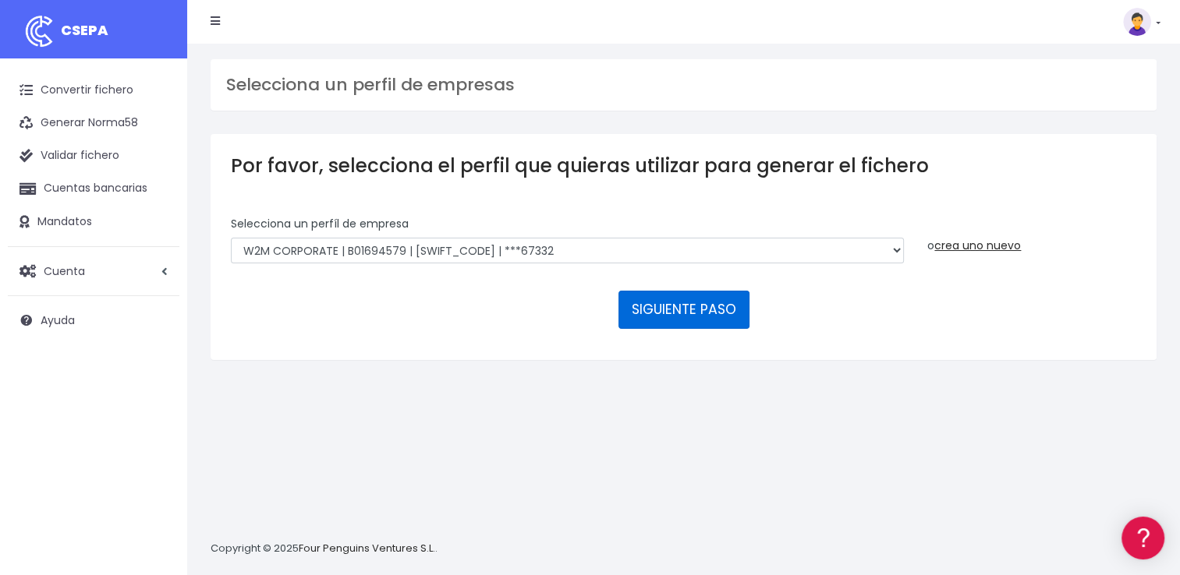
click at [680, 320] on button "SIGUIENTE PASO" at bounding box center [683, 309] width 131 height 37
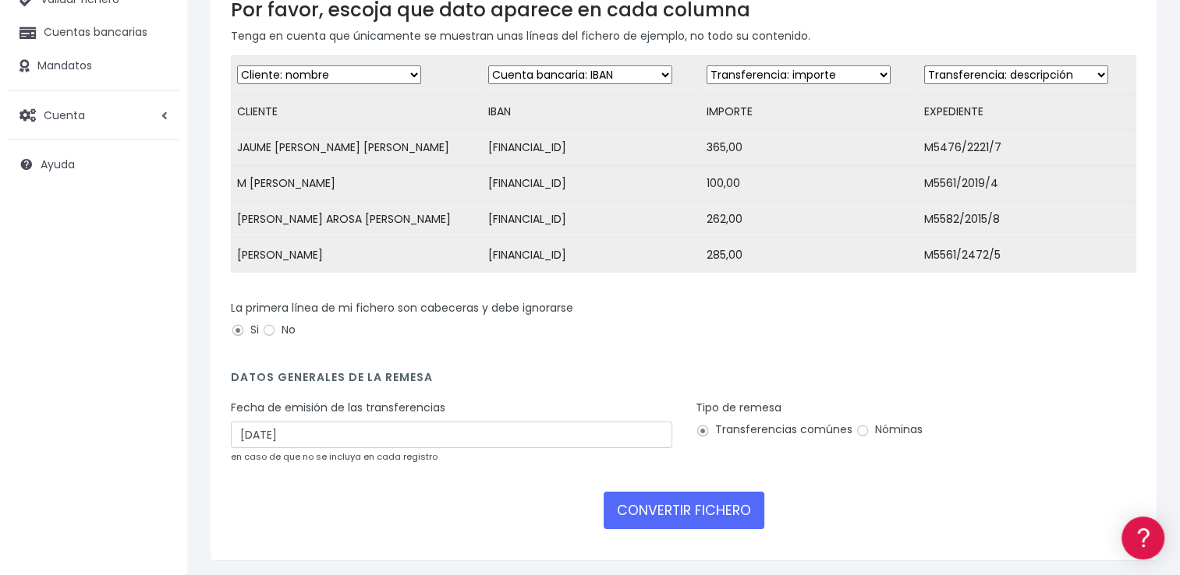
scroll to position [218, 0]
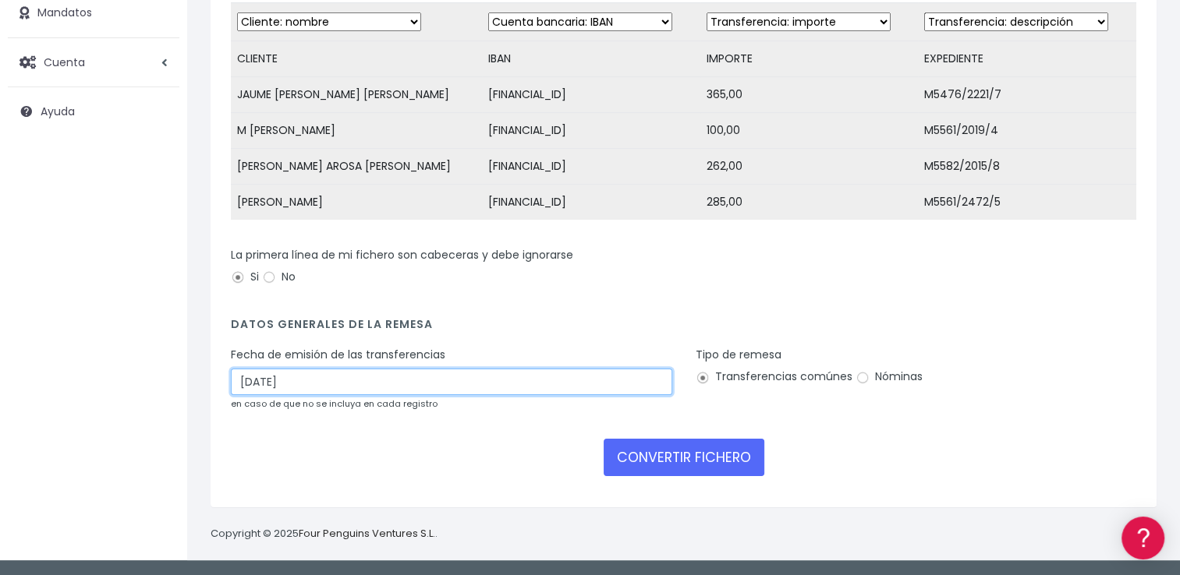
click at [568, 383] on input "[DATE]" at bounding box center [451, 382] width 441 height 27
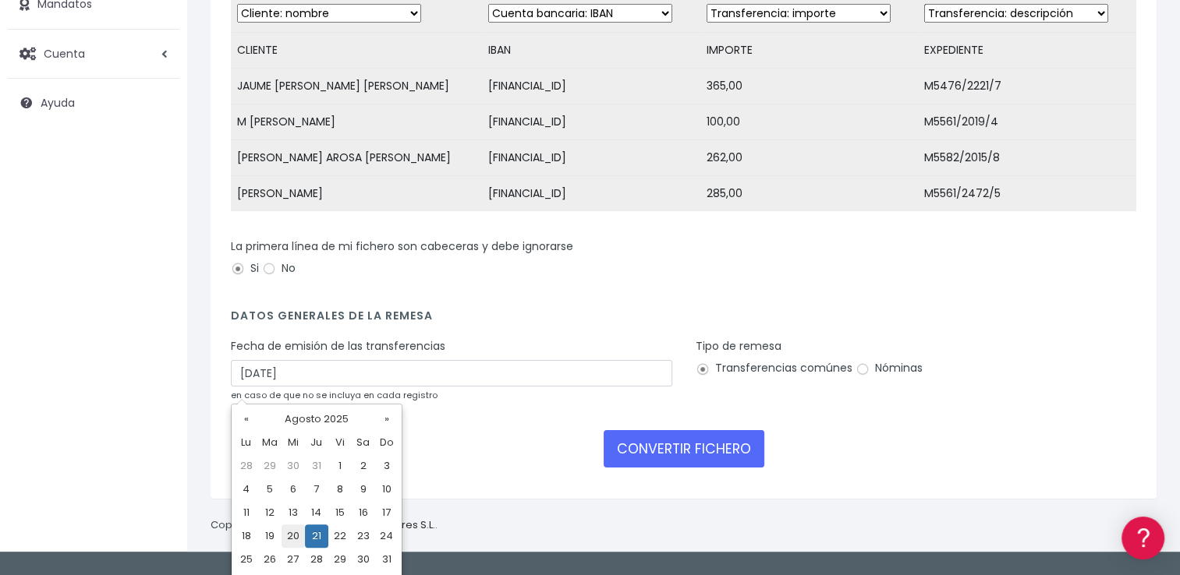
click at [288, 535] on td "20" at bounding box center [292, 536] width 23 height 23
type input "20/08/2025"
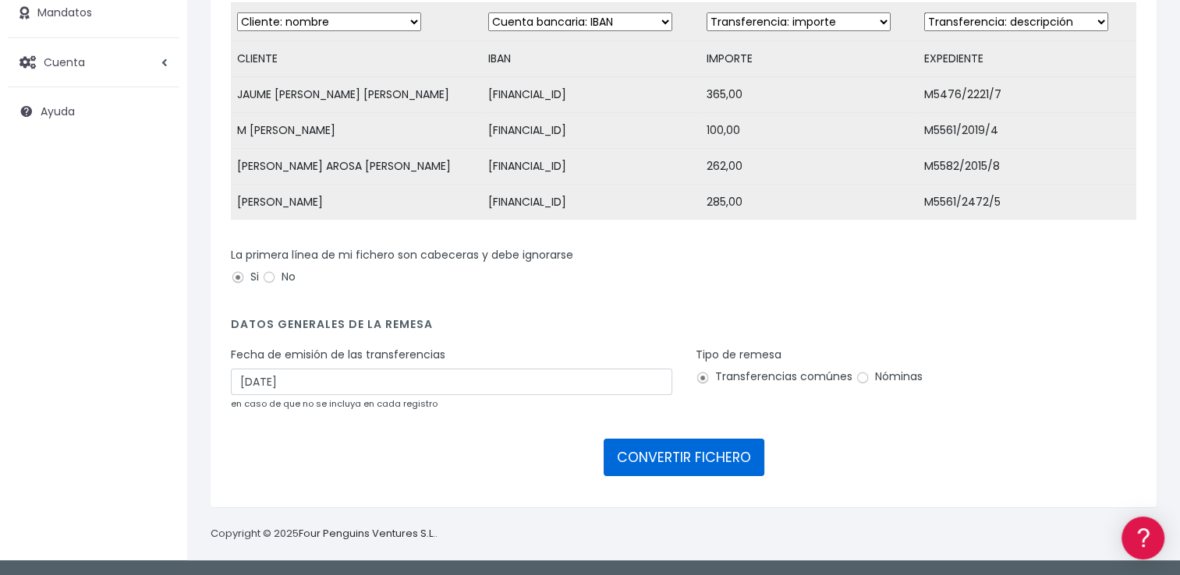
click at [652, 454] on button "CONVERTIR FICHERO" at bounding box center [683, 457] width 161 height 37
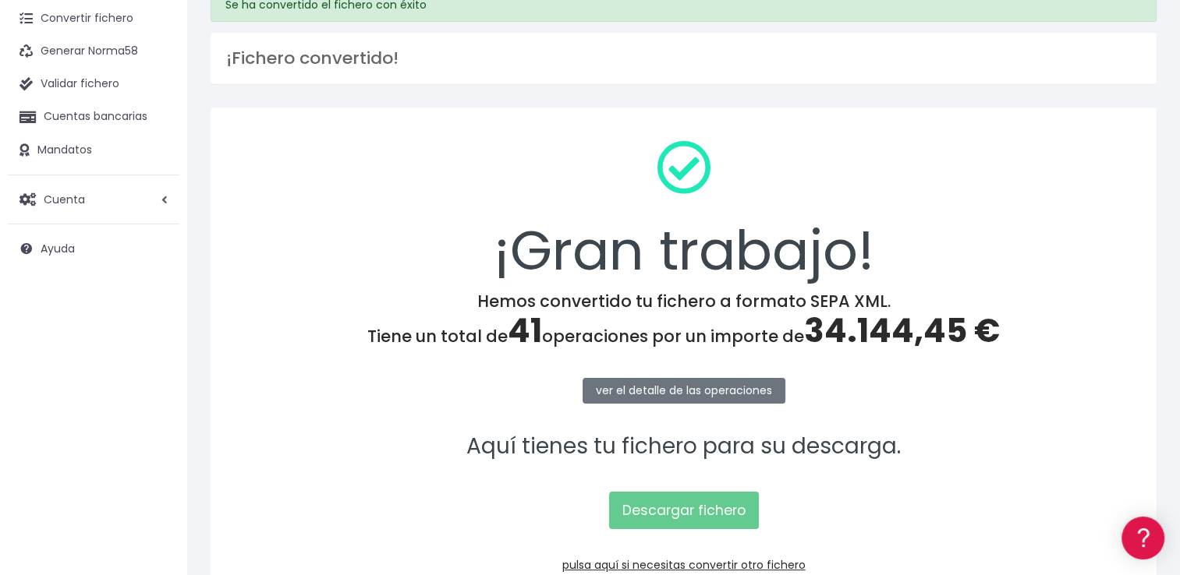
scroll to position [156, 0]
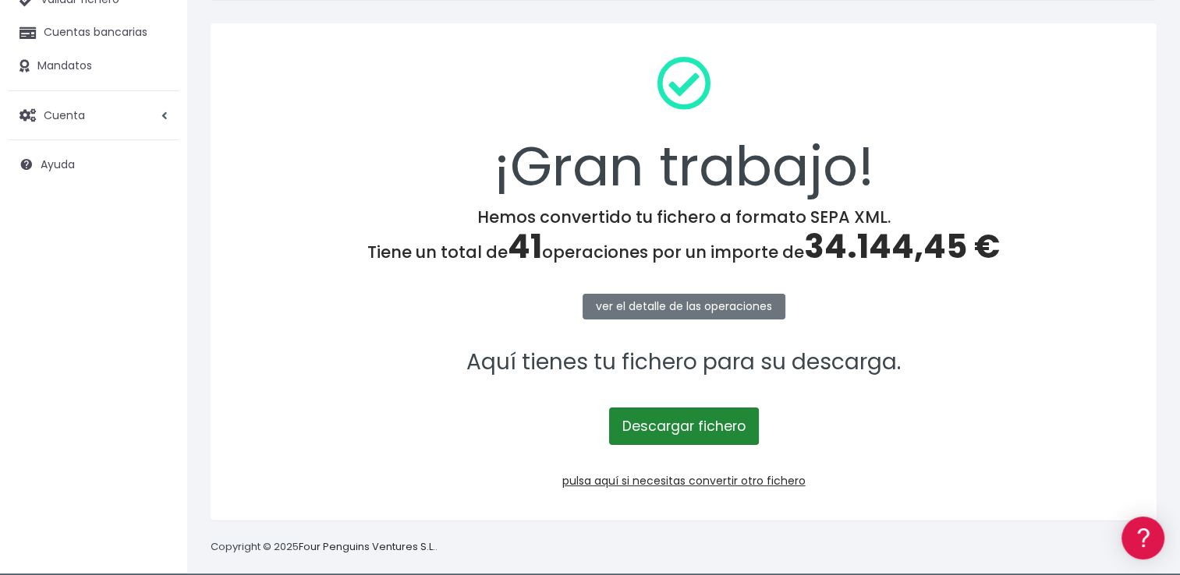
click at [665, 421] on link "Descargar fichero" at bounding box center [684, 426] width 150 height 37
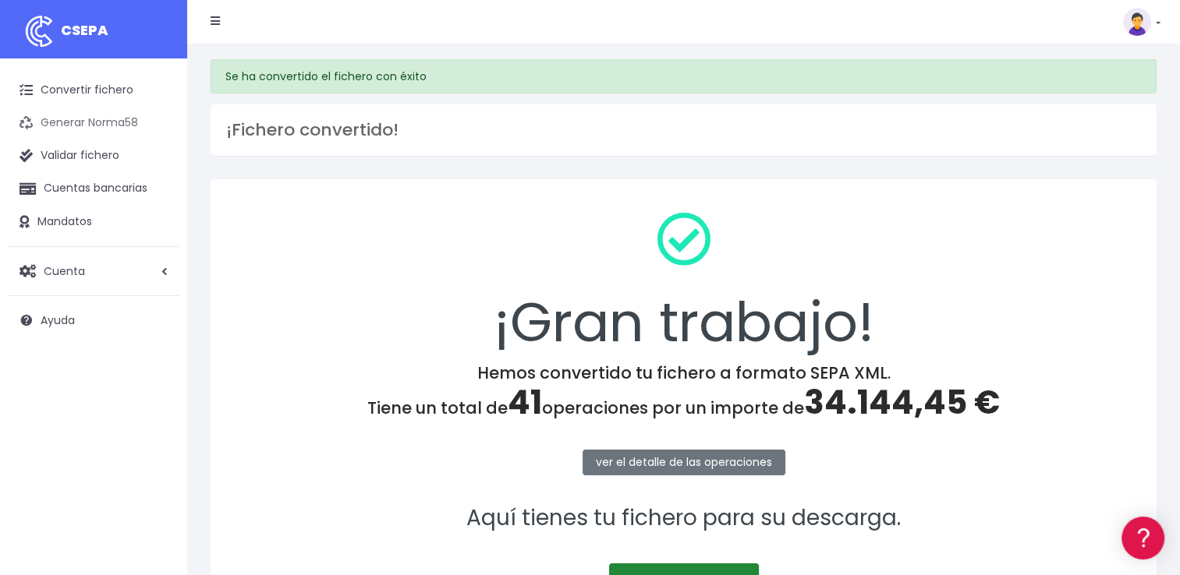
scroll to position [0, 0]
click at [106, 95] on link "Convertir fichero" at bounding box center [94, 90] width 172 height 33
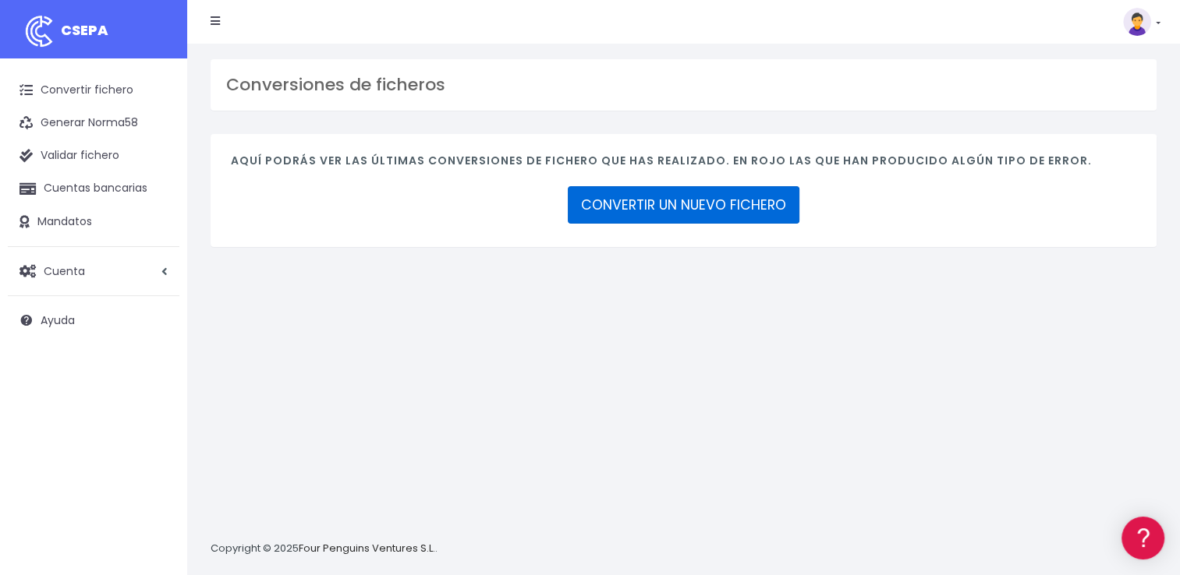
click at [730, 218] on link "CONVERTIR UN NUEVO FICHERO" at bounding box center [684, 204] width 232 height 37
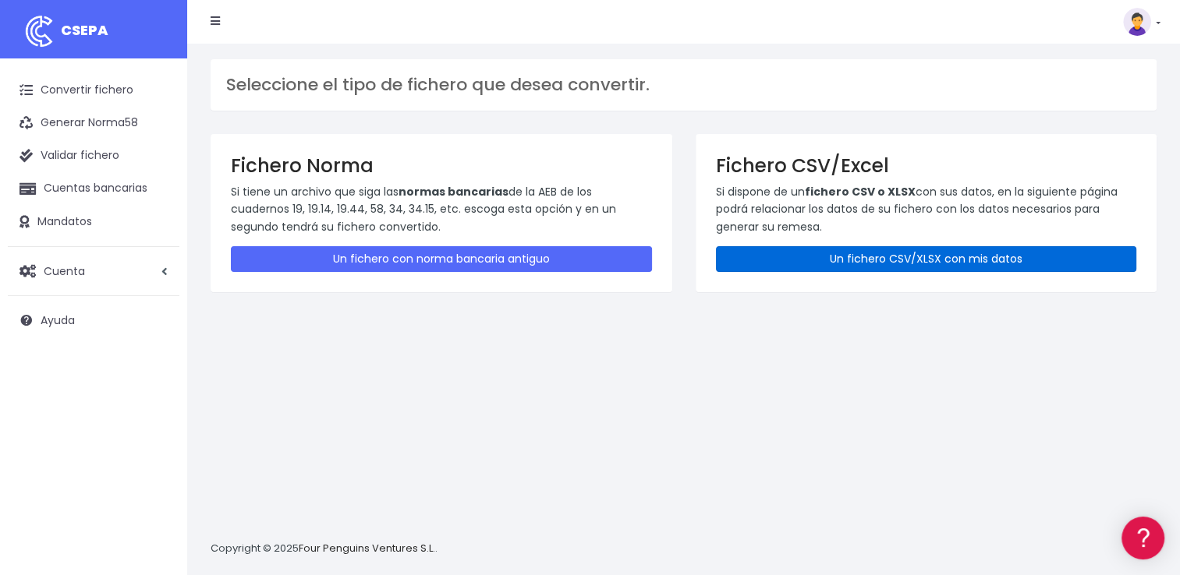
click at [805, 259] on link "Un fichero CSV/XLSX con mis datos" at bounding box center [926, 259] width 421 height 26
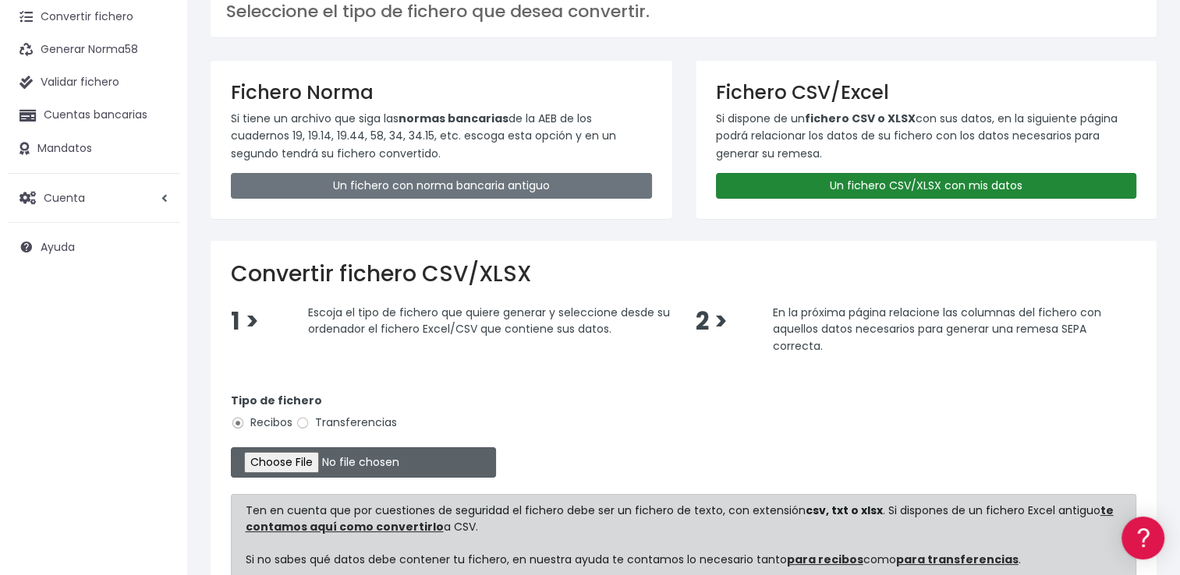
scroll to position [156, 0]
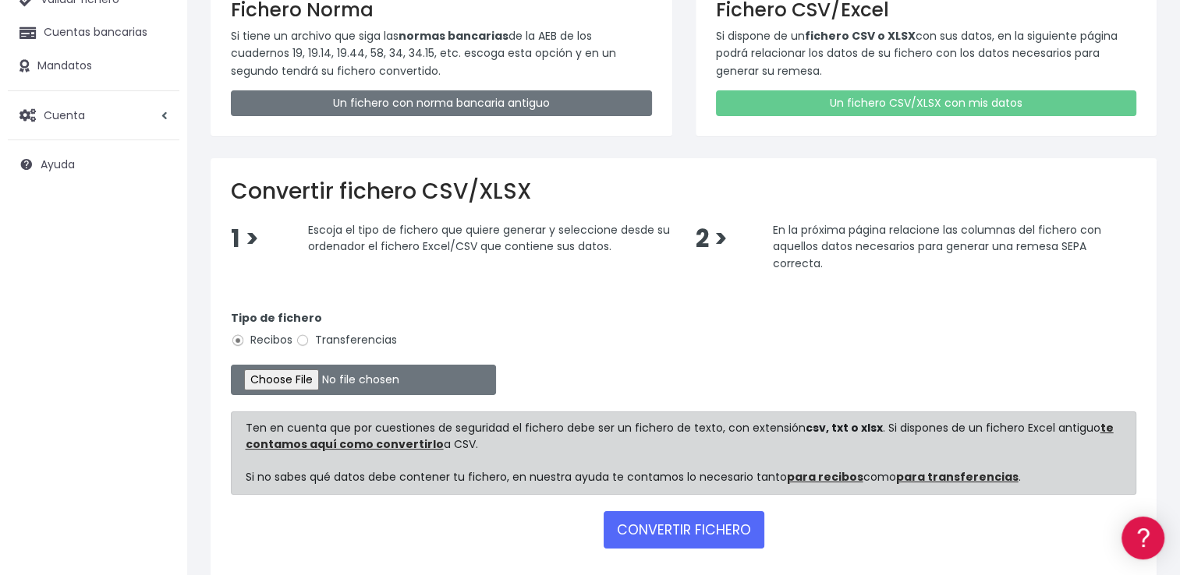
click at [363, 345] on label "Transferencias" at bounding box center [345, 340] width 101 height 16
click at [310, 345] on input "Transferencias" at bounding box center [302, 341] width 14 height 14
radio input "true"
click at [305, 385] on input "file" at bounding box center [363, 380] width 265 height 30
type input "C:\fakepath\REEMBOLSOS 0535 W2M CORPORATE 34144,42.csv"
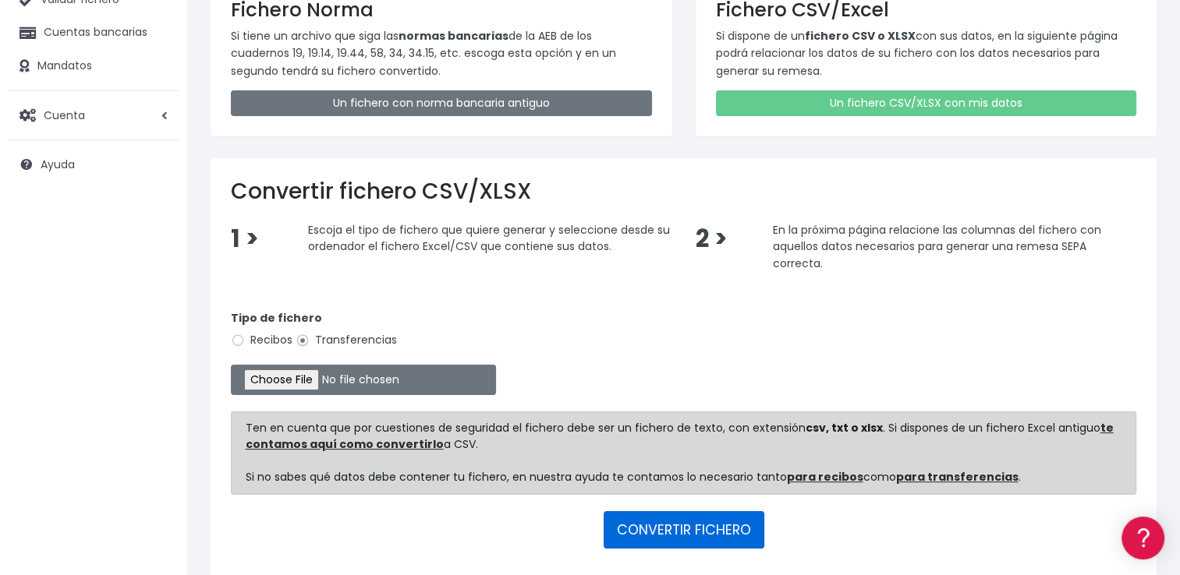
click at [671, 536] on button "CONVERTIR FICHERO" at bounding box center [683, 529] width 161 height 37
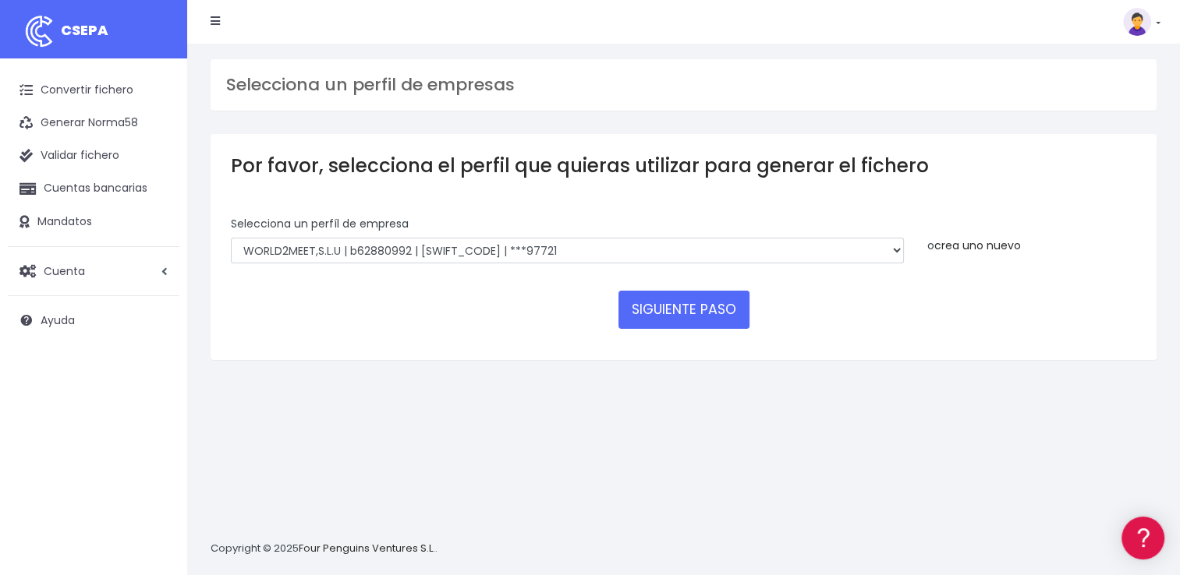
click at [1010, 246] on link "crea uno nuevo" at bounding box center [977, 246] width 87 height 16
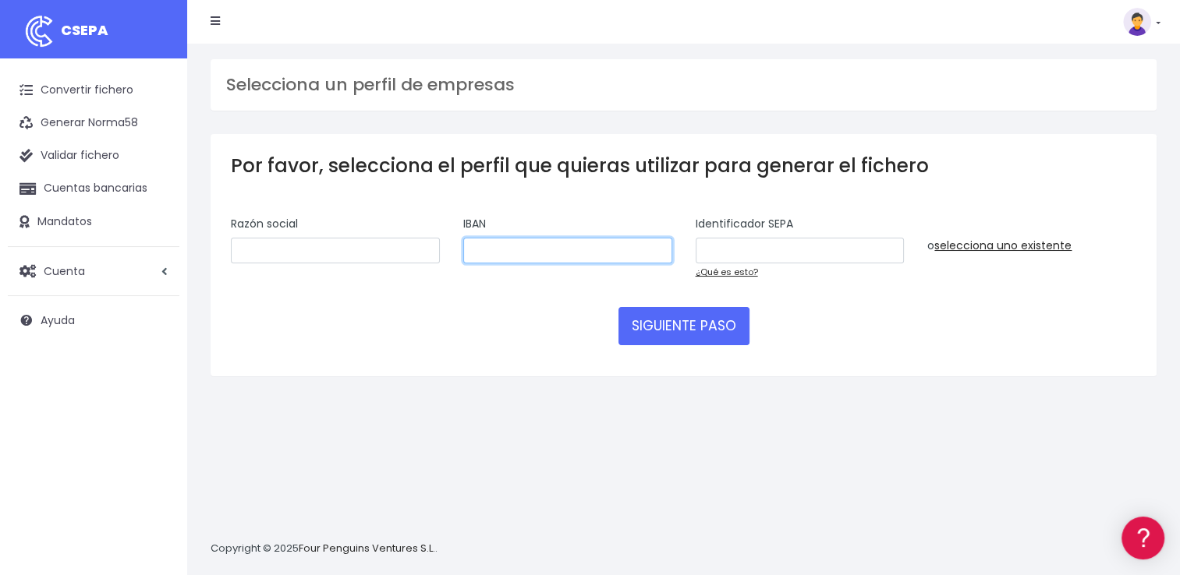
click at [503, 249] on input "text" at bounding box center [567, 251] width 209 height 27
paste input "ES2900815138640001267332"
type input "ES2900815138640001267332"
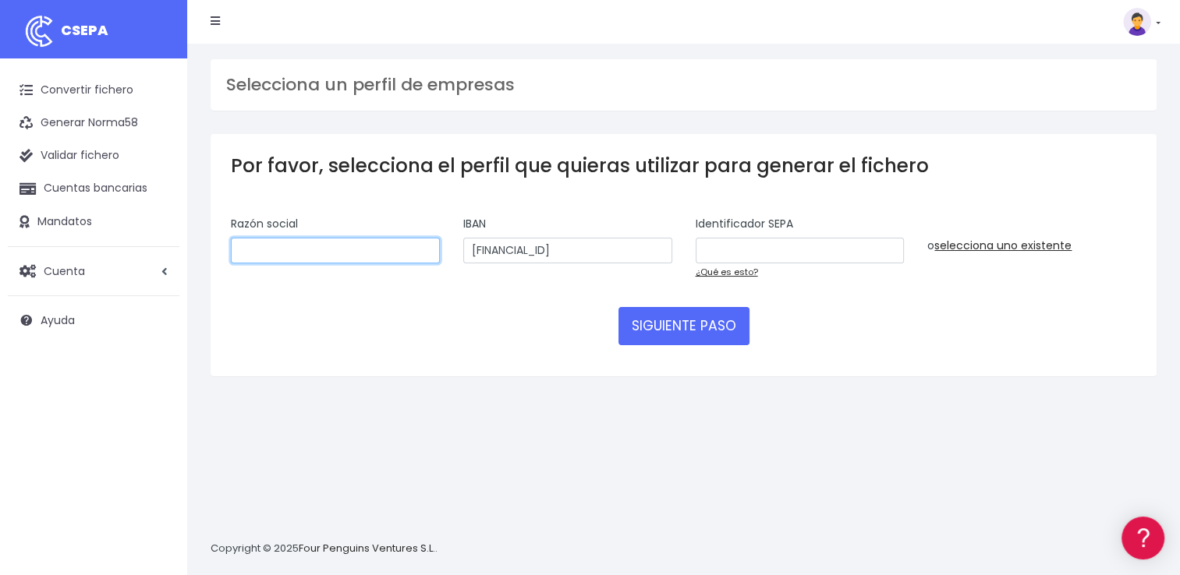
click at [373, 256] on input "text" at bounding box center [335, 251] width 209 height 27
type input "W2M CORPORATE"
type input "B01694579"
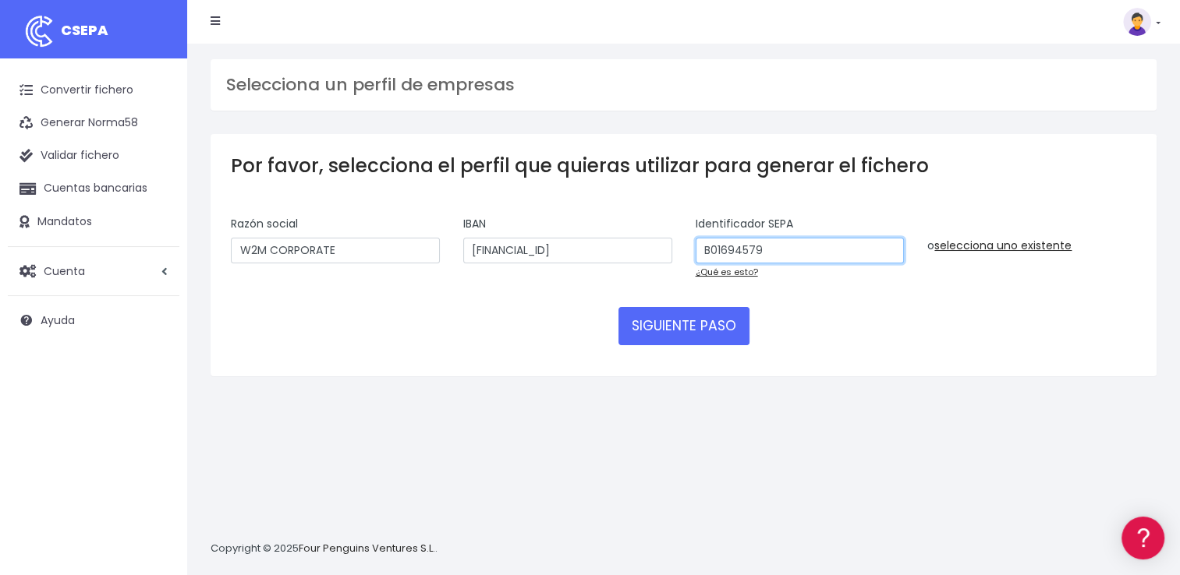
click at [798, 263] on input "B01694579" at bounding box center [799, 251] width 209 height 27
drag, startPoint x: 798, startPoint y: 264, endPoint x: 720, endPoint y: 242, distance: 81.0
click at [720, 242] on div "Identificador SEPA B01694579 ¿Qué es esto?" at bounding box center [799, 248] width 209 height 65
drag, startPoint x: 764, startPoint y: 243, endPoint x: 657, endPoint y: 261, distance: 108.3
click at [657, 261] on div "Razón social W2M CORPORATE IBAN ES2900815138640001267332 Identificador SEPA B01…" at bounding box center [683, 254] width 929 height 76
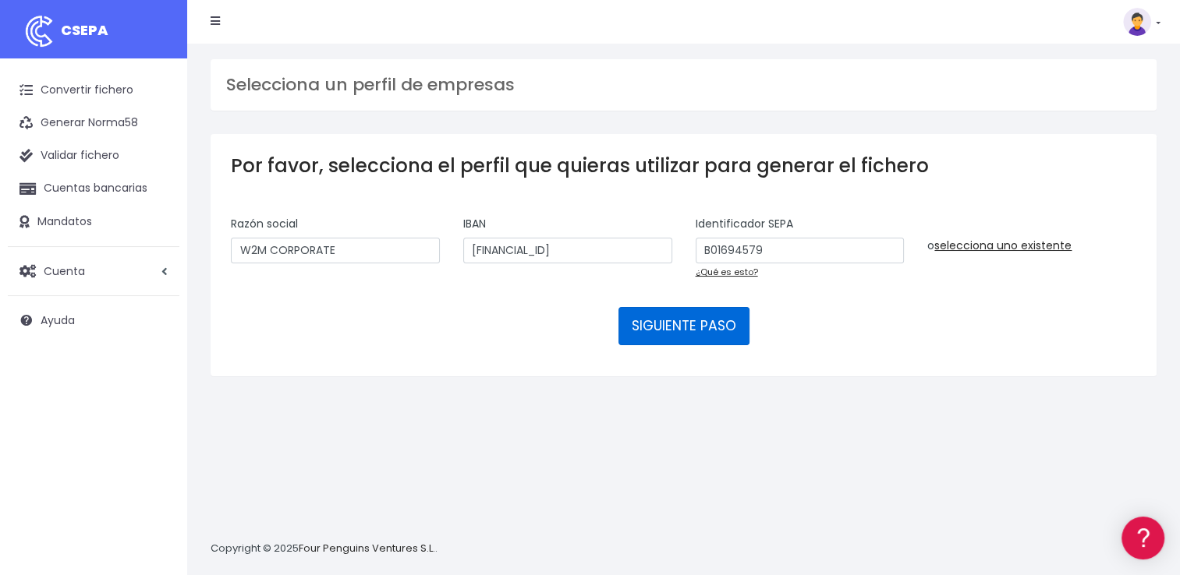
click at [705, 323] on button "SIGUIENTE PASO" at bounding box center [683, 325] width 131 height 37
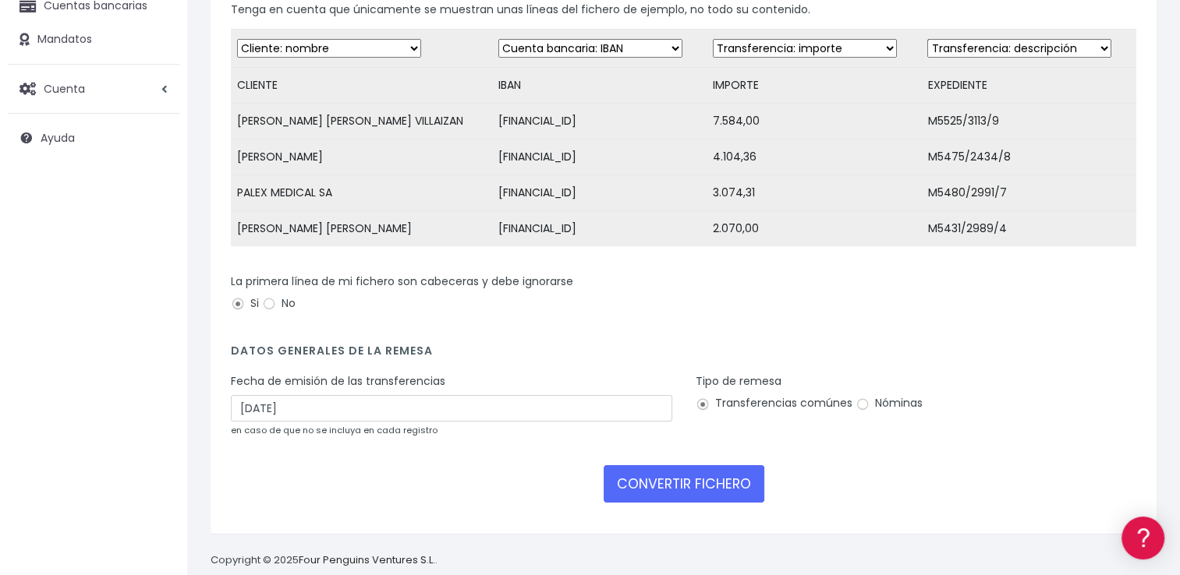
scroll to position [218, 0]
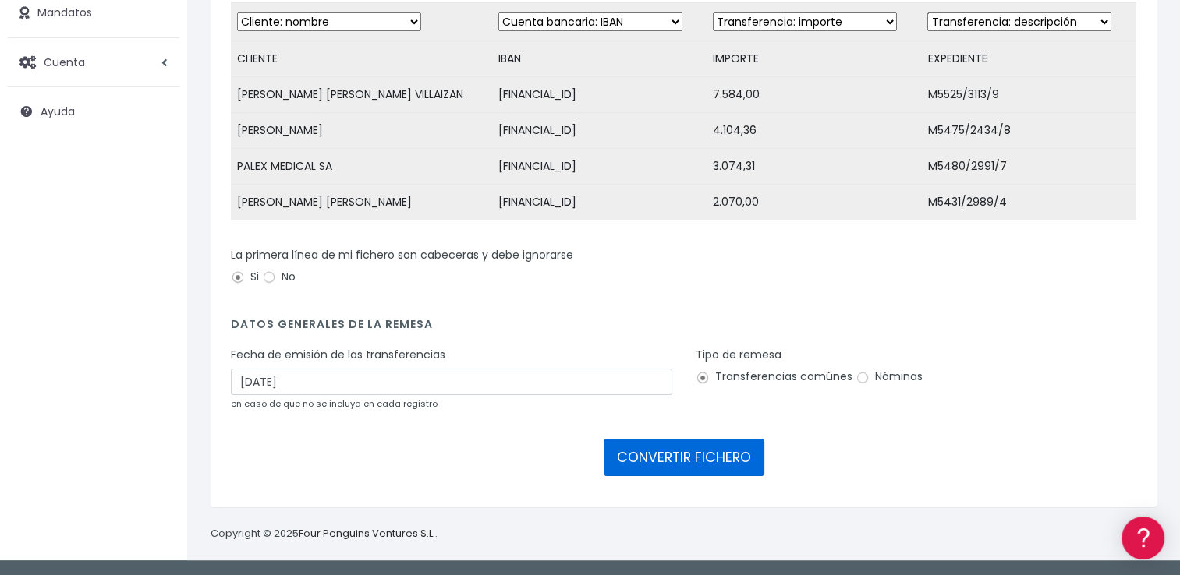
drag, startPoint x: 671, startPoint y: 455, endPoint x: 773, endPoint y: 222, distance: 254.1
click at [773, 222] on form "Desechar campo Cliente: nombre Cliente: DNI Cliente: Email Cliente: referencia …" at bounding box center [683, 244] width 905 height 485
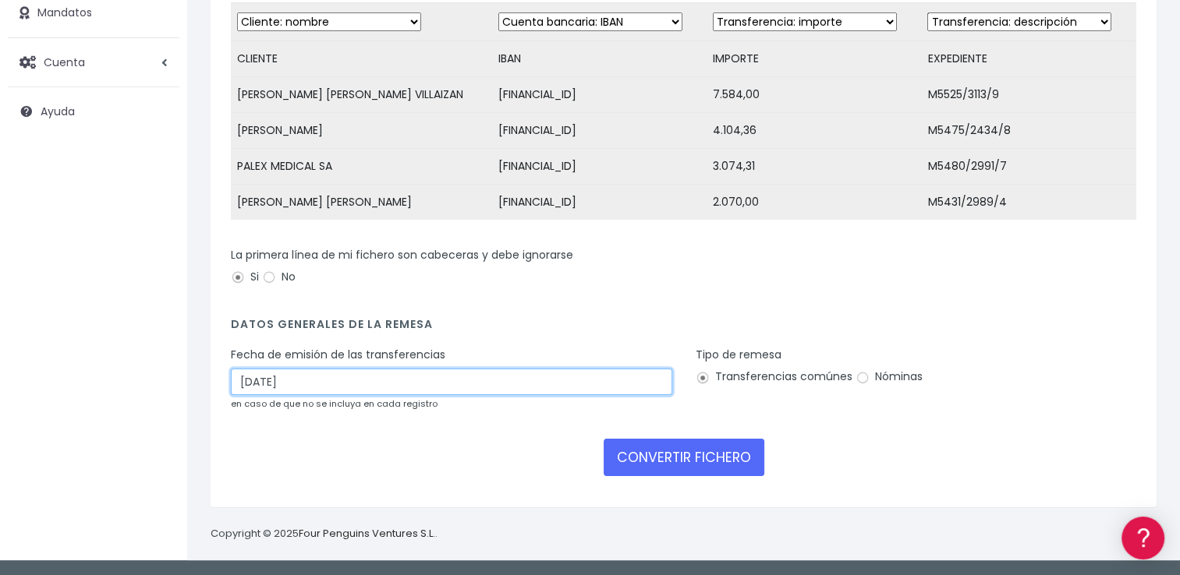
click at [640, 382] on input "[DATE]" at bounding box center [451, 382] width 441 height 27
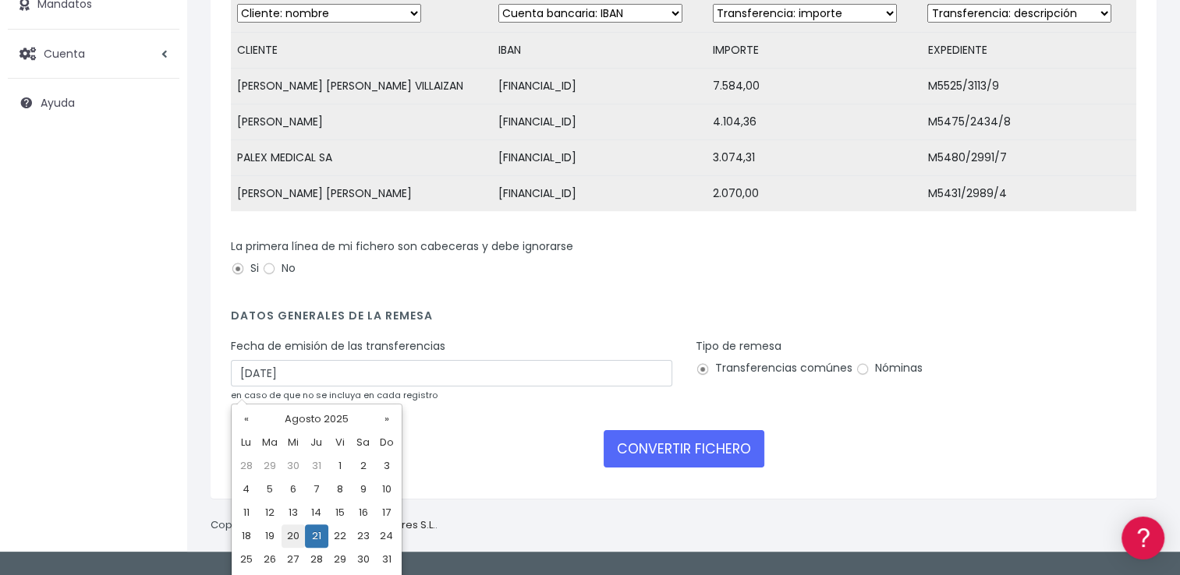
click at [292, 539] on td "20" at bounding box center [292, 536] width 23 height 23
type input "[DATE]"
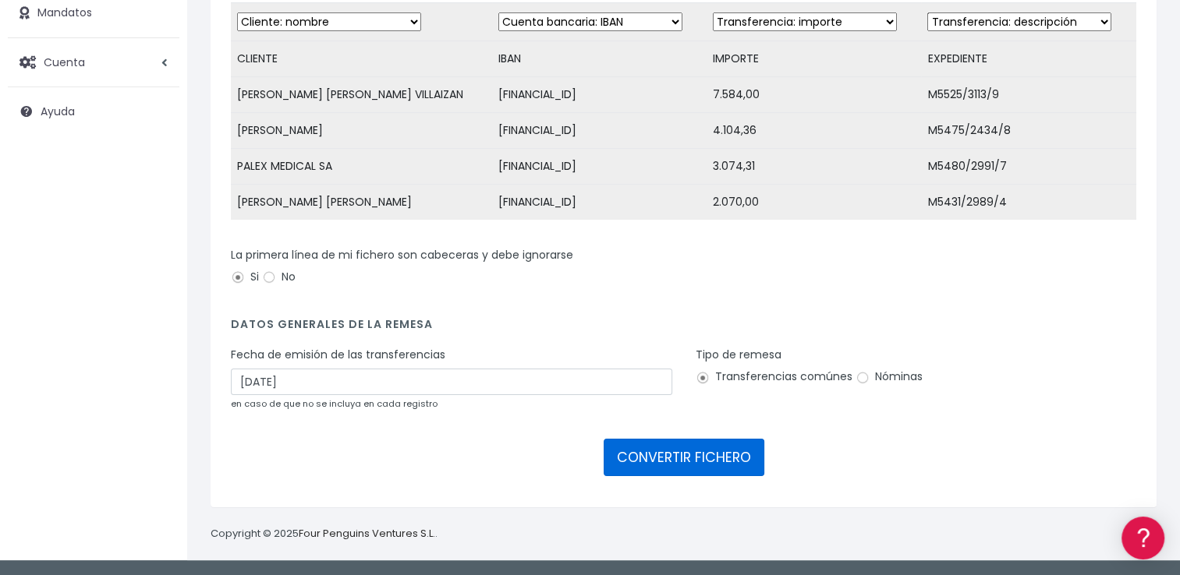
click at [642, 458] on button "CONVERTIR FICHERO" at bounding box center [683, 457] width 161 height 37
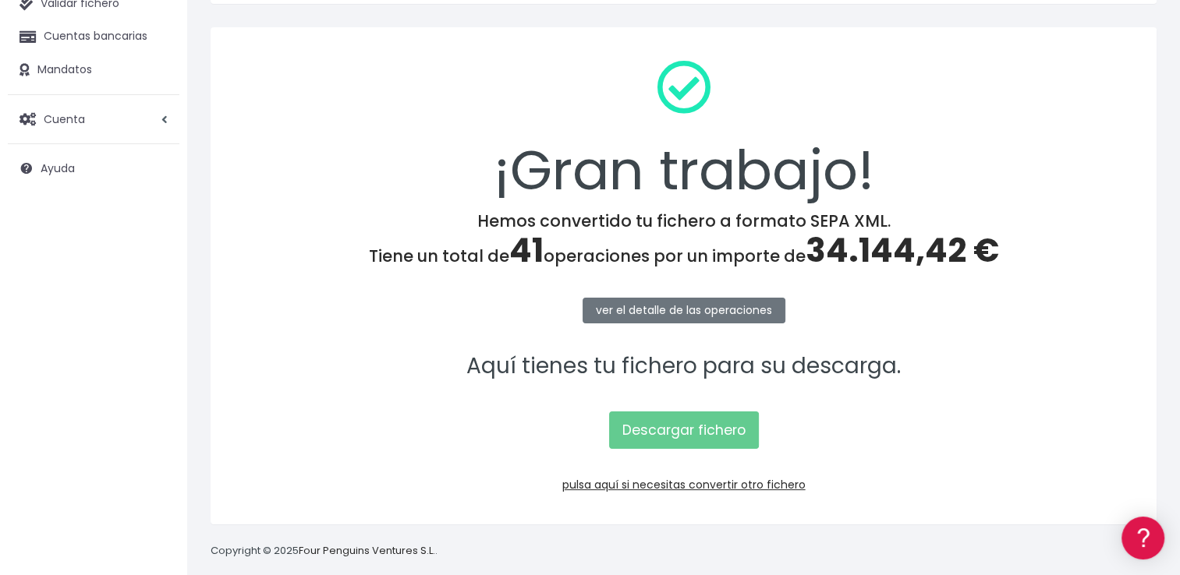
scroll to position [156, 0]
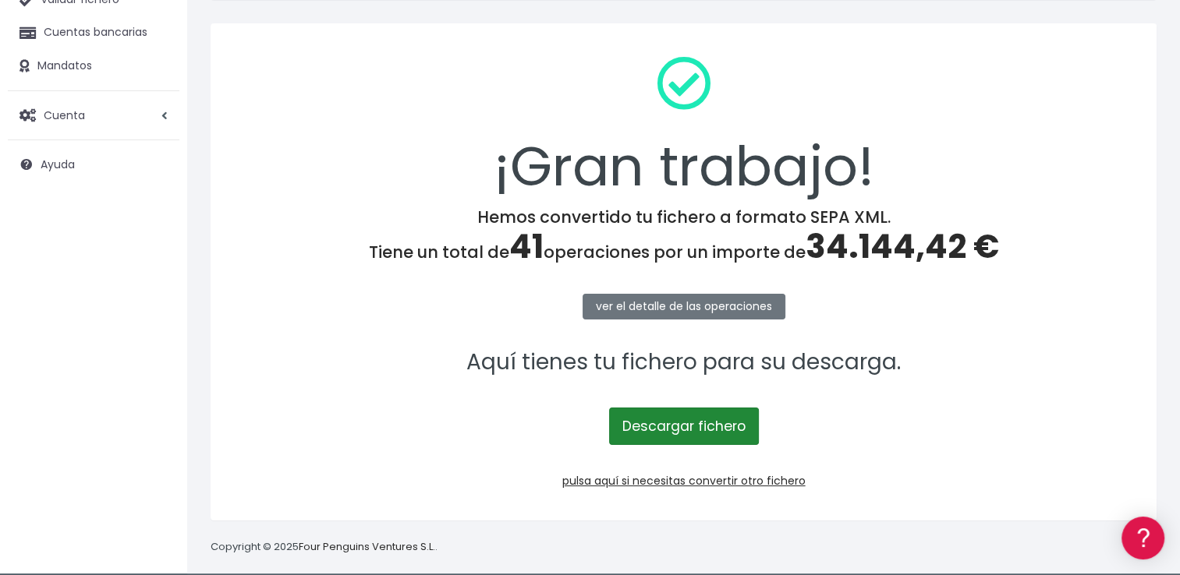
click at [639, 425] on link "Descargar fichero" at bounding box center [684, 426] width 150 height 37
